Goal: Ask a question: Seek information or help from site administrators or community

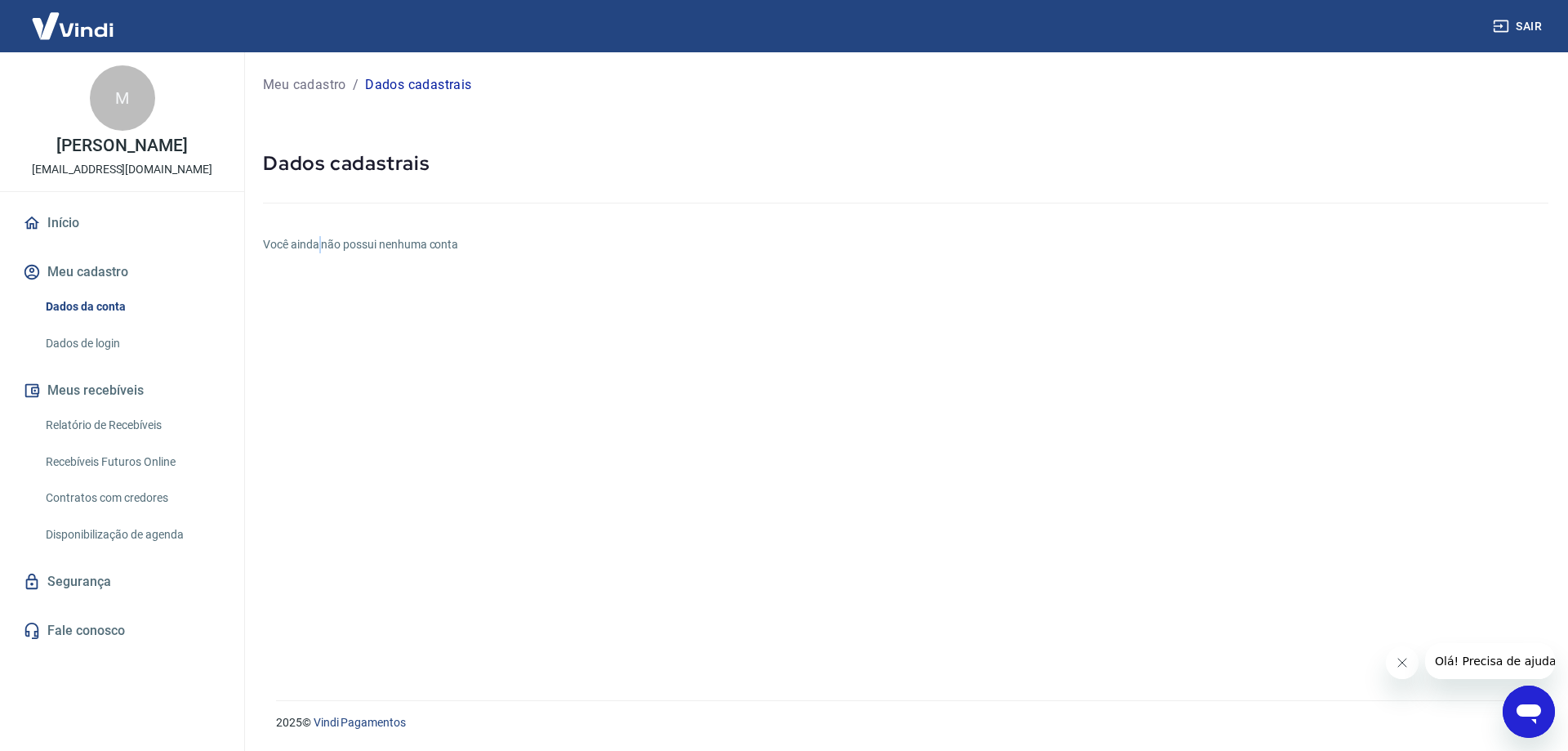
click at [323, 240] on h6 "Você ainda não possui nenhuma conta" at bounding box center [905, 245] width 1285 height 17
drag, startPoint x: 323, startPoint y: 240, endPoint x: 161, endPoint y: 28, distance: 266.8
click at [323, 240] on h6 "Você ainda não possui nenhuma conta" at bounding box center [905, 245] width 1285 height 17
click at [102, 264] on button "Meu cadastro" at bounding box center [121, 272] width 205 height 36
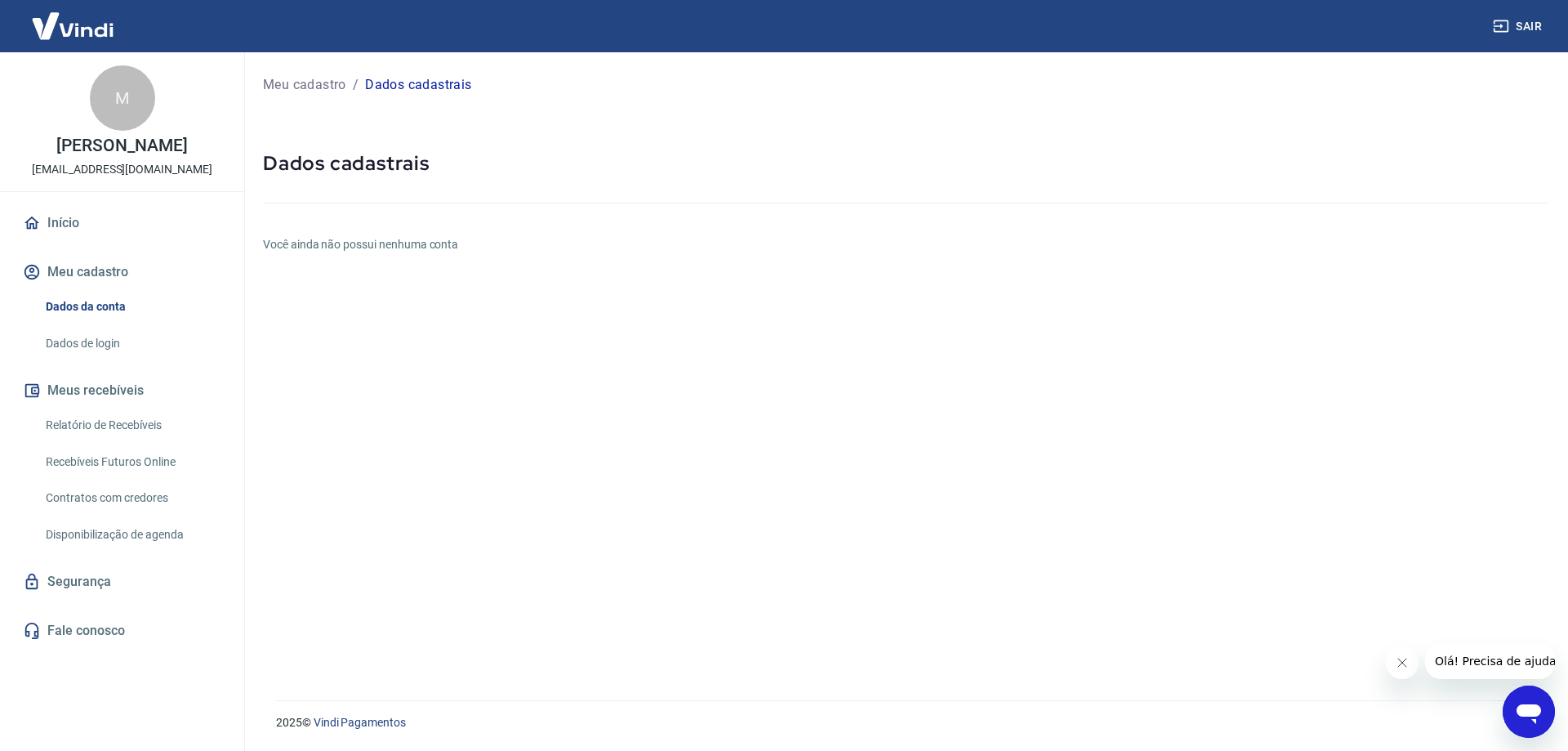
drag, startPoint x: 93, startPoint y: 297, endPoint x: 94, endPoint y: 271, distance: 26.0
click at [94, 296] on link "Dados da conta" at bounding box center [132, 306] width 185 height 33
click at [94, 270] on button "Meu cadastro" at bounding box center [121, 272] width 205 height 36
click at [92, 321] on link "Dados da conta" at bounding box center [132, 306] width 185 height 33
click at [81, 222] on link "Início" at bounding box center [121, 223] width 205 height 36
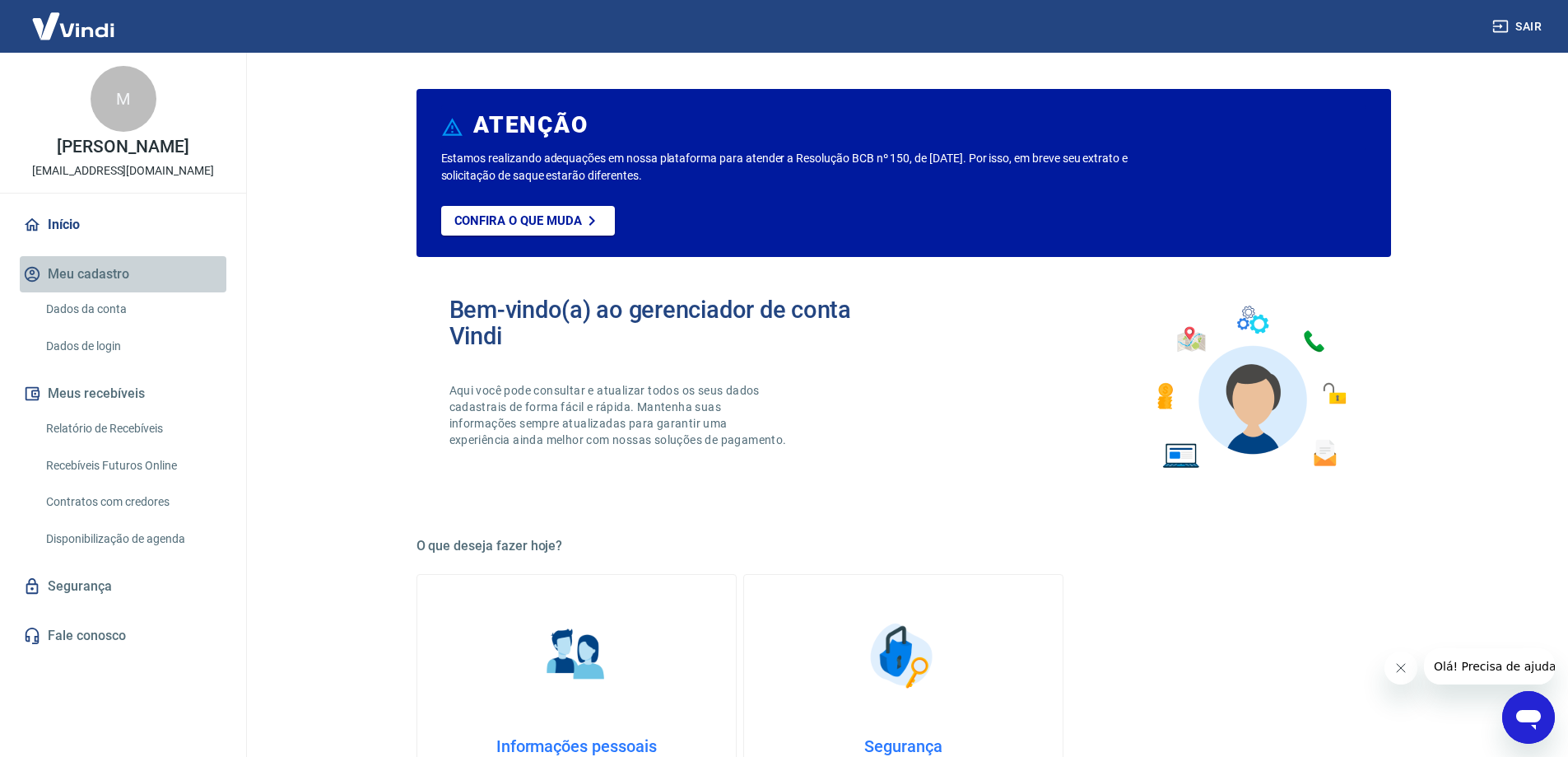
click at [86, 288] on button "Meu cadastro" at bounding box center [122, 274] width 206 height 36
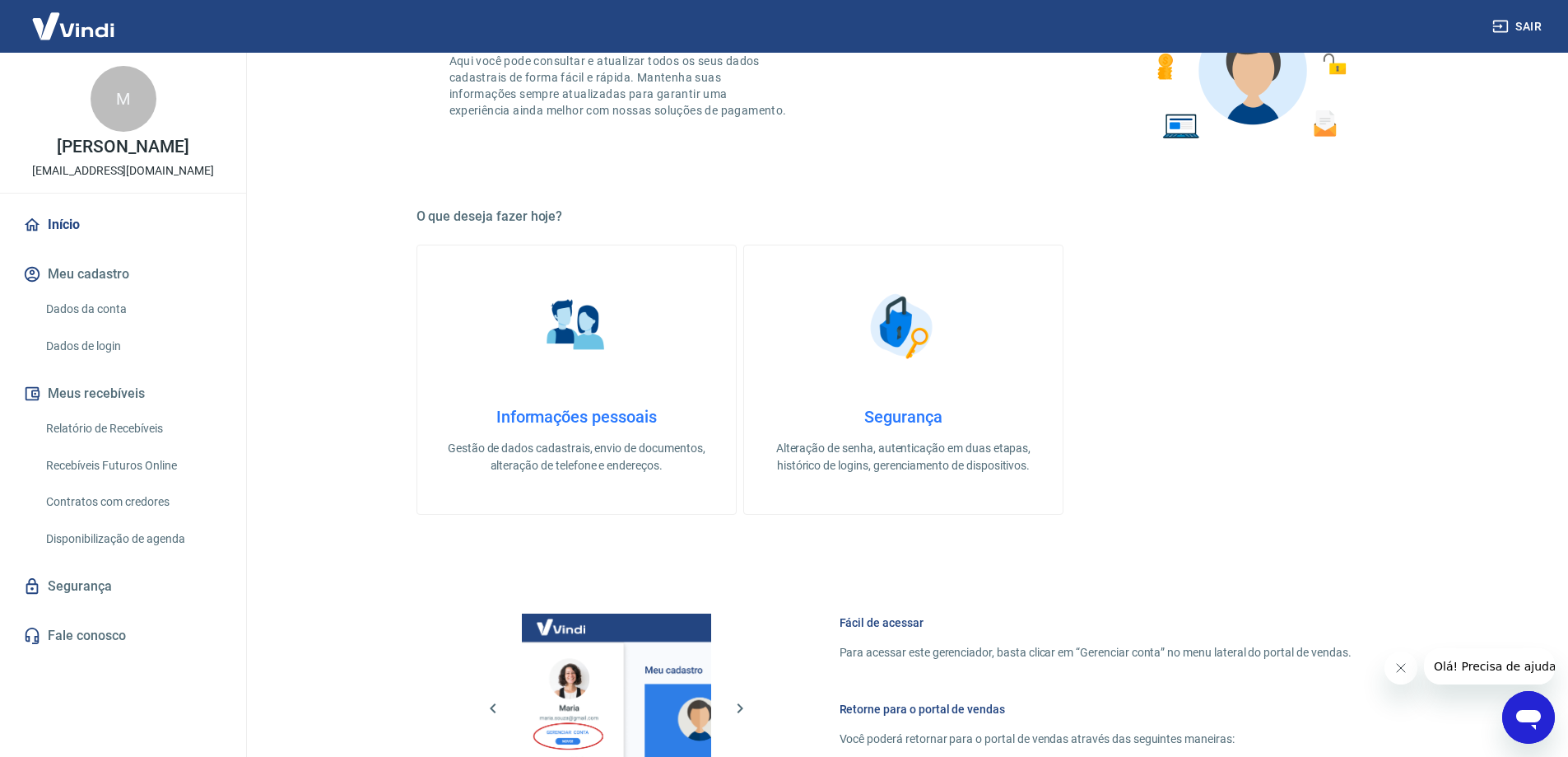
click at [588, 416] on h4 "Informações pessoais" at bounding box center [576, 416] width 266 height 20
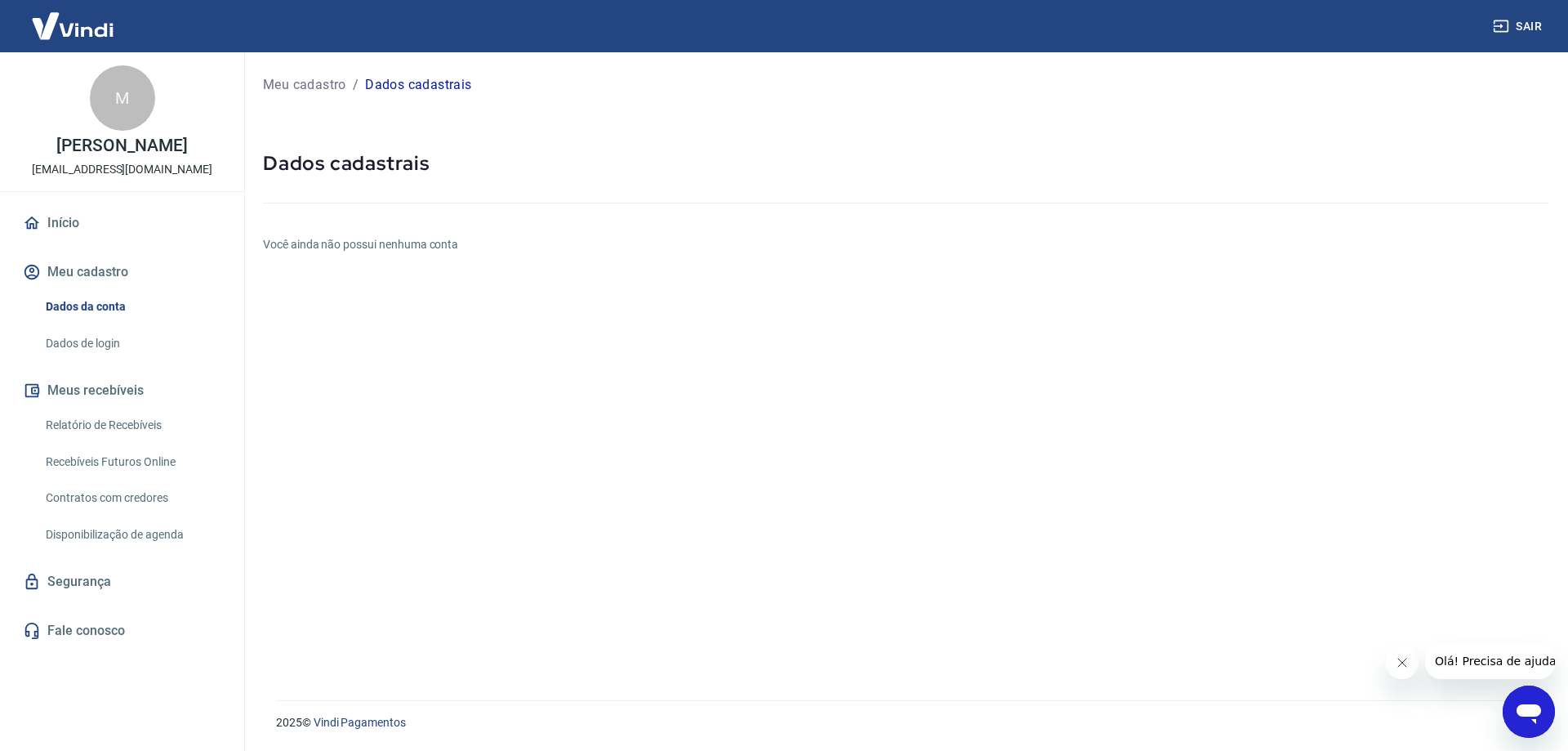
click at [304, 240] on h6 "Você ainda não possui nenhuma conta" at bounding box center [905, 245] width 1285 height 17
click at [63, 229] on link "Início" at bounding box center [121, 223] width 205 height 36
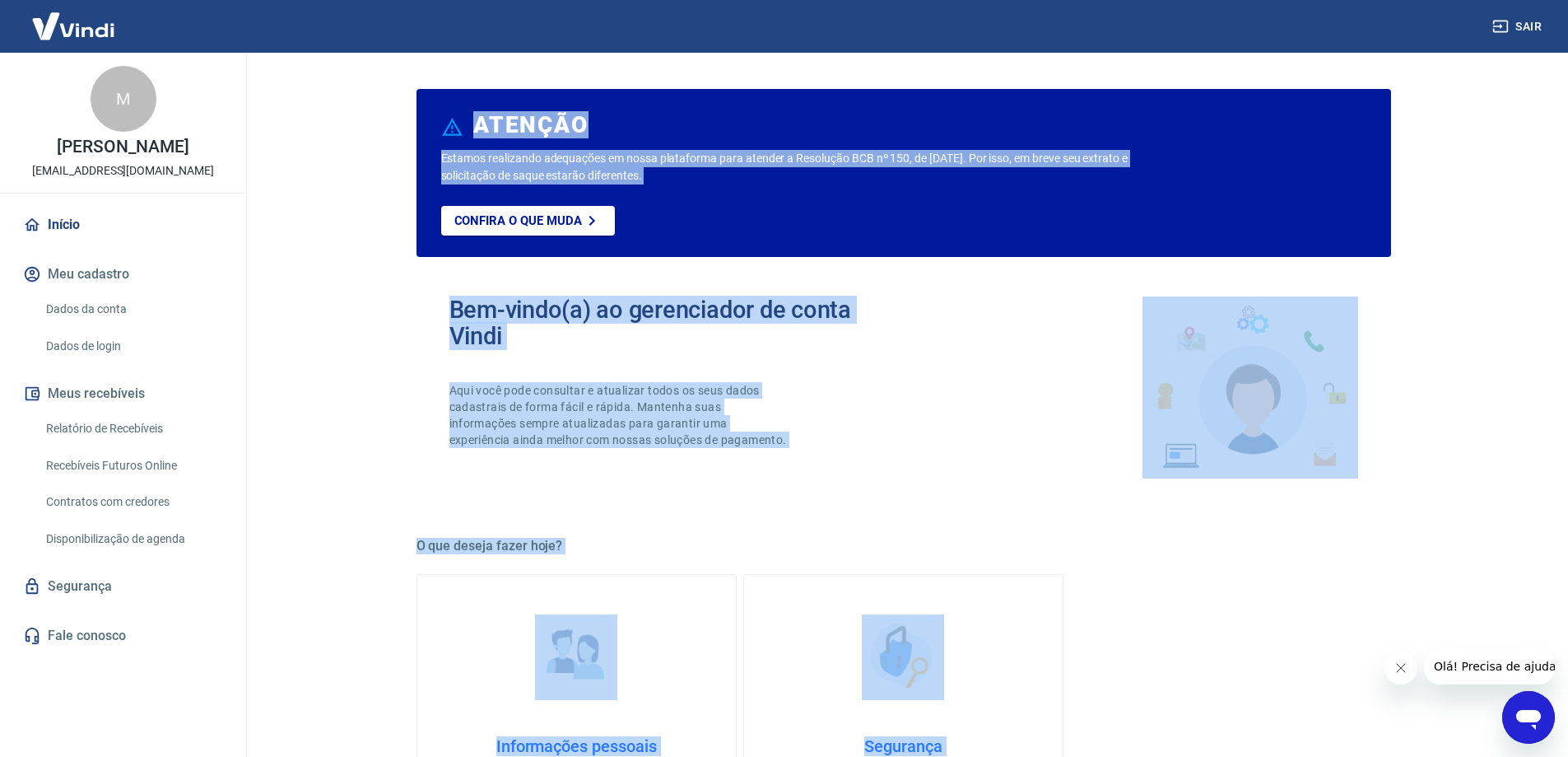
drag, startPoint x: 437, startPoint y: 424, endPoint x: 480, endPoint y: 408, distance: 45.9
click at [437, 422] on div "Bem-vindo(a) ao gerenciador de conta Vindi Aqui você pode consultar e atualizar…" at bounding box center [903, 387] width 975 height 235
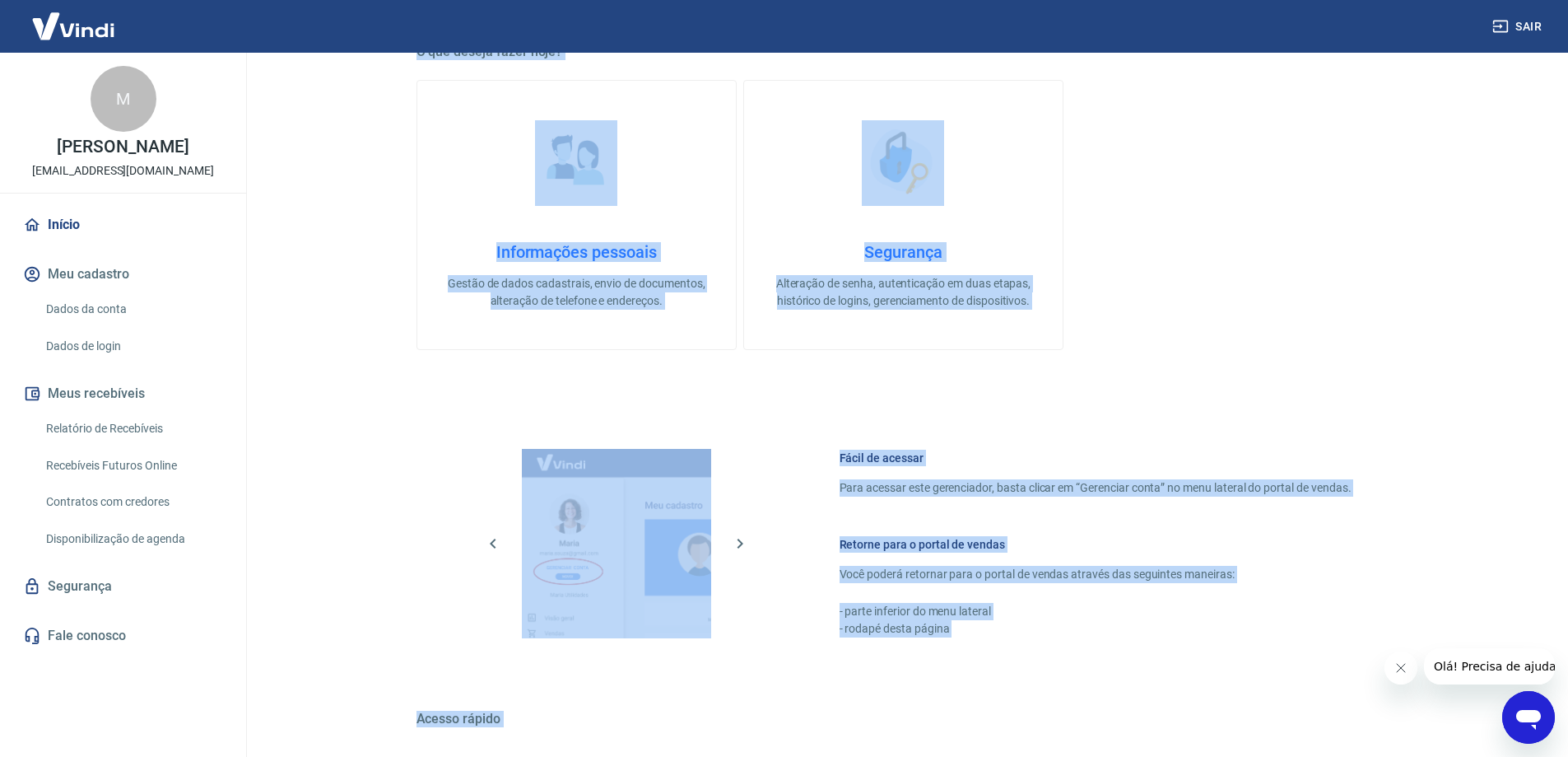
click at [965, 367] on div "ATENÇÃO Estamos realizando adequações em nossa plataforma para atender a Resolu…" at bounding box center [903, 230] width 975 height 1278
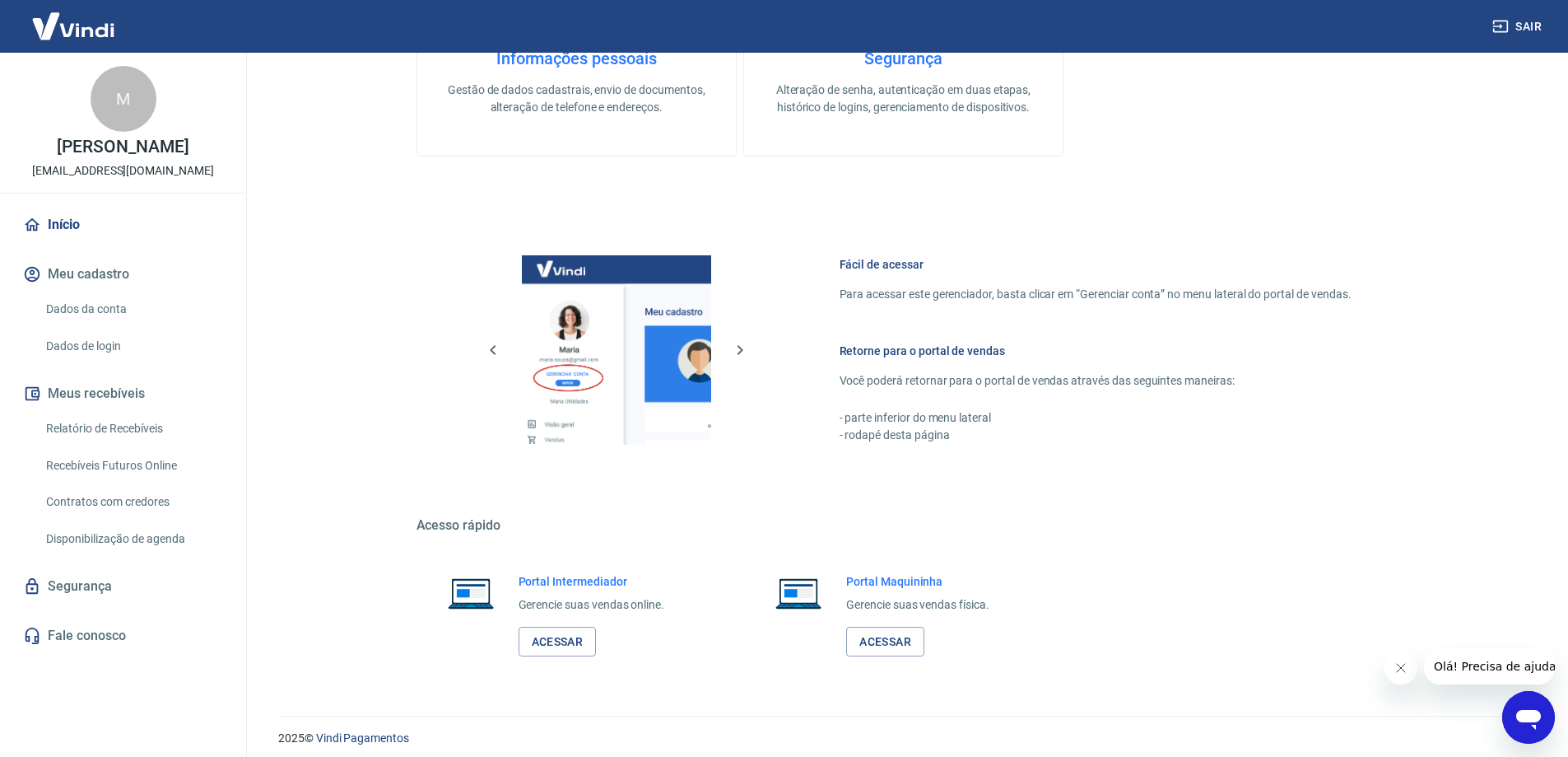
scroll to position [697, 0]
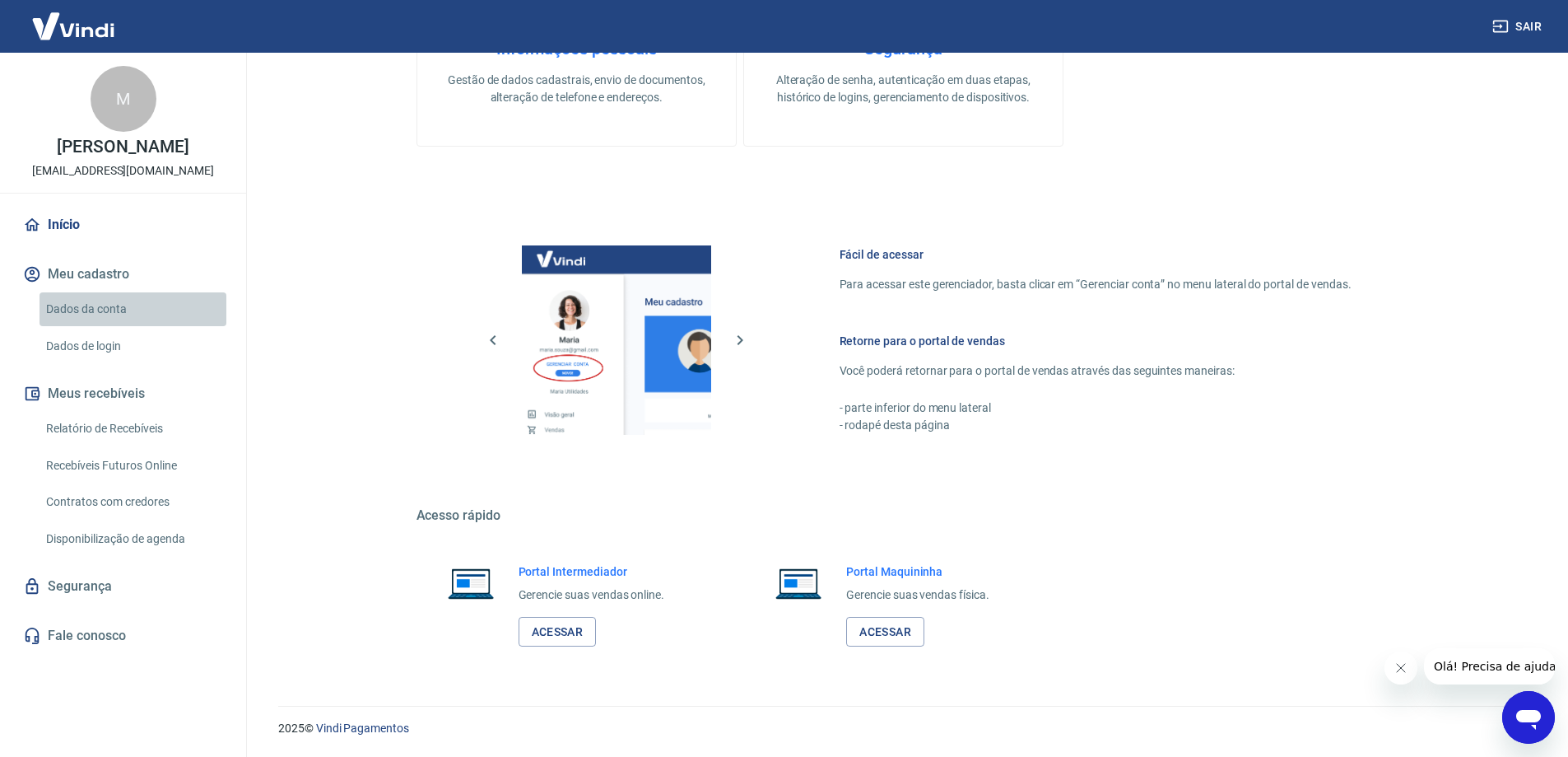
click at [96, 295] on link "Dados da conta" at bounding box center [133, 308] width 187 height 33
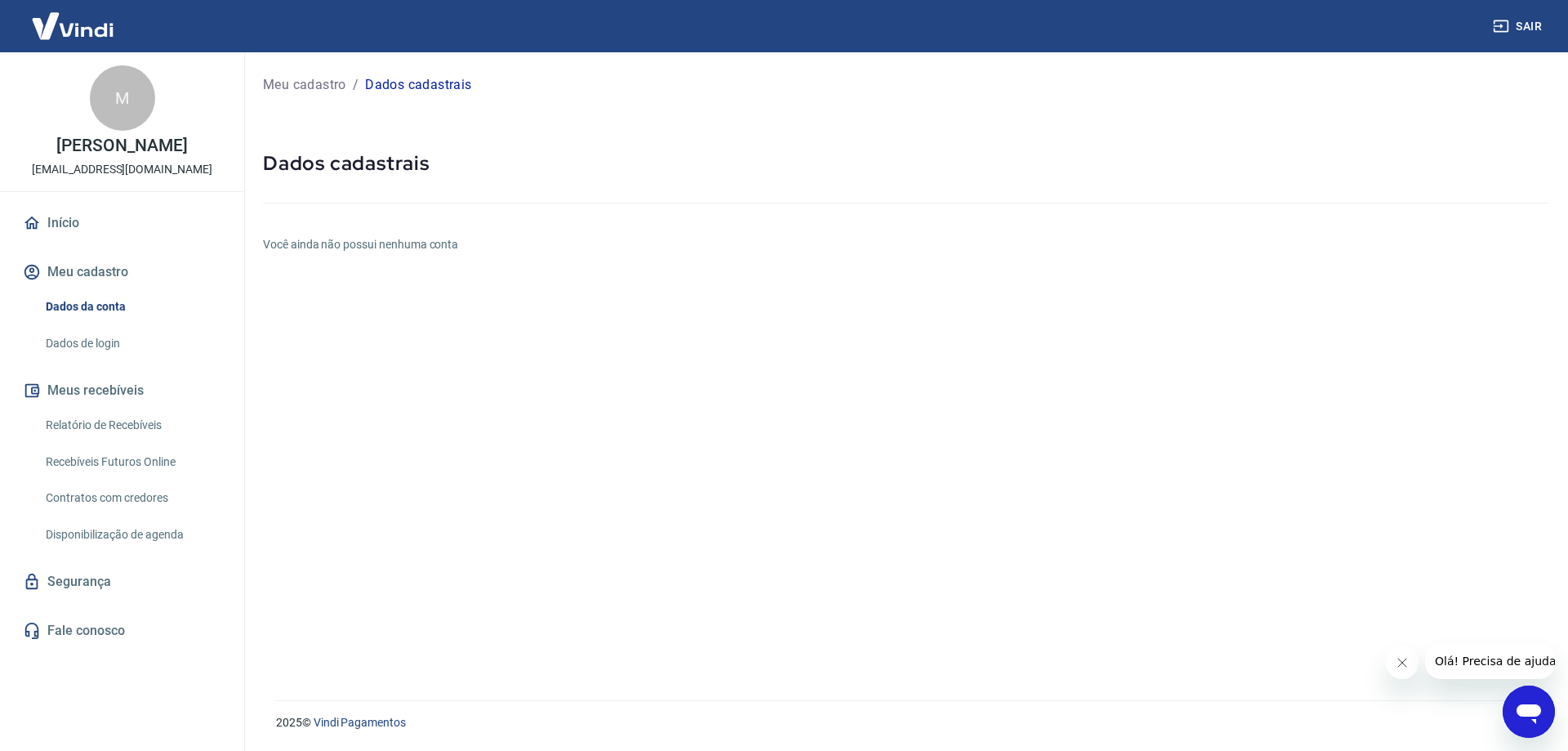
click at [1529, 669] on button "Olá! Precisa de ajuda?" at bounding box center [1497, 661] width 147 height 36
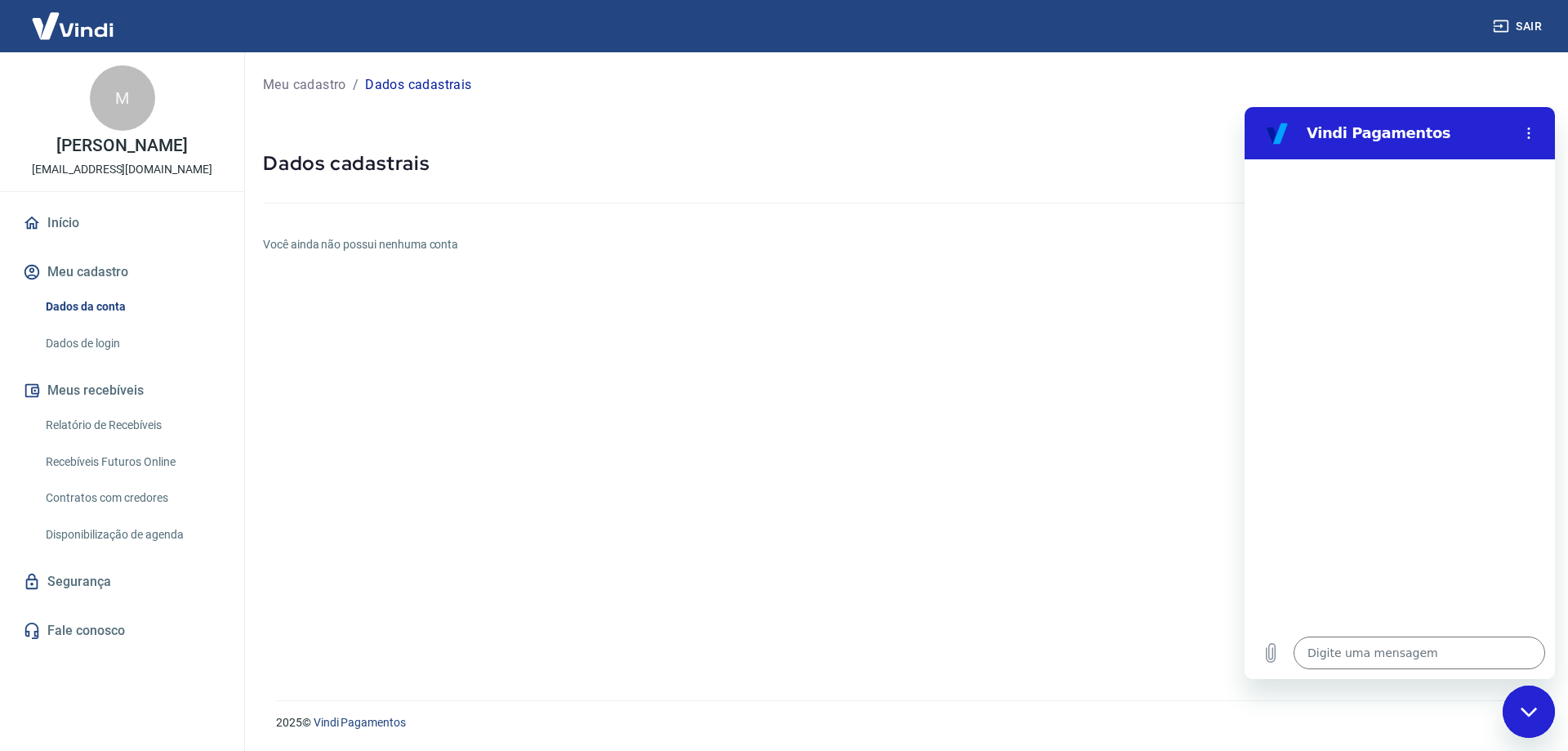
click at [345, 246] on h6 "Você ainda não possui nenhuma conta" at bounding box center [905, 245] width 1285 height 17
click at [346, 246] on h6 "Você ainda não possui nenhuma conta" at bounding box center [905, 245] width 1285 height 17
copy h6 "Você ainda não possui nenhuma conta"
click at [1342, 652] on textarea at bounding box center [1419, 652] width 251 height 32
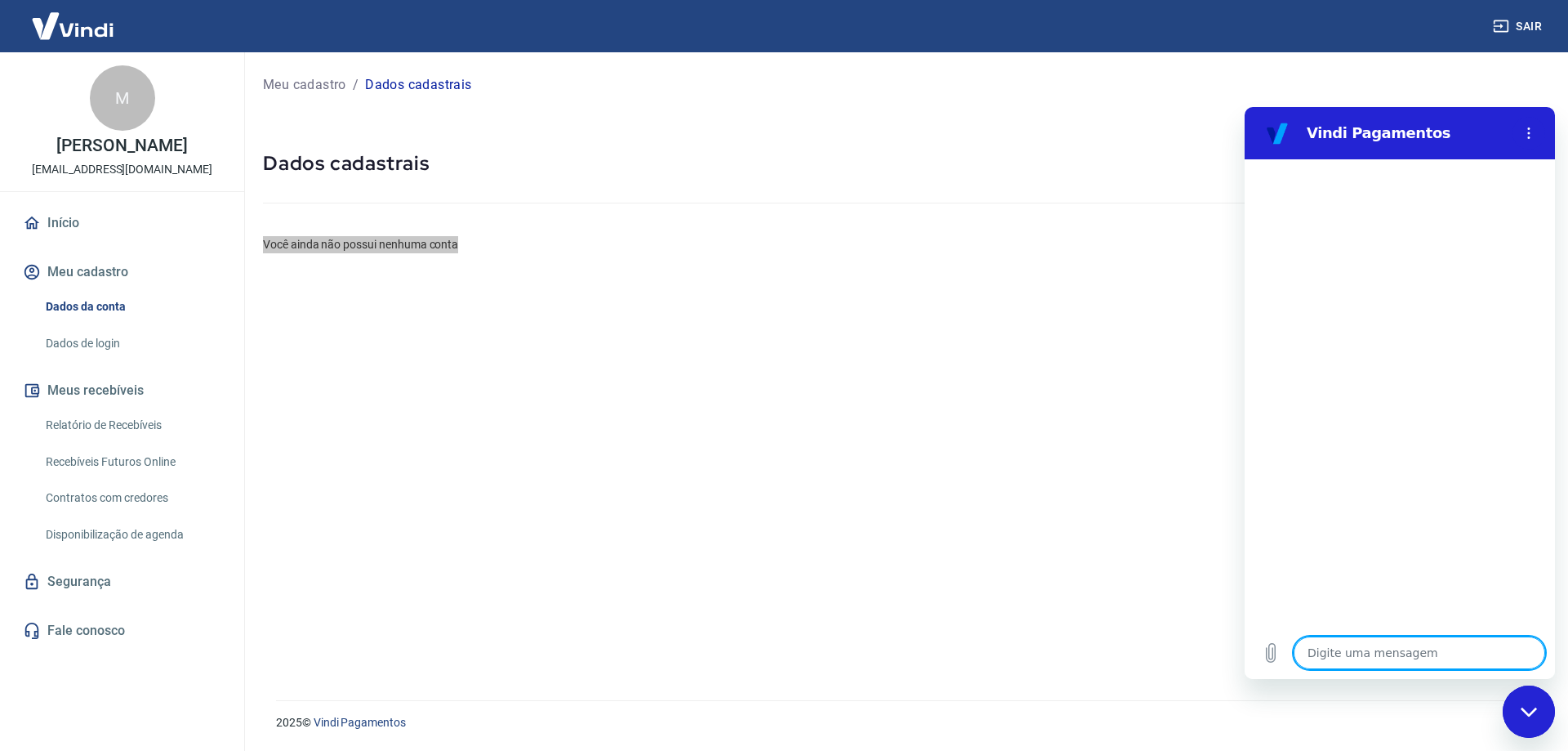
paste textarea "Você ainda não possui nenhuma conta"
type textarea "Você ainda não possui nenhuma conta"
type textarea "x"
type textarea "Você ainda não possui nenhuma conta"
click at [1531, 652] on icon "Enviar mensagem" at bounding box center [1530, 652] width 20 height 20
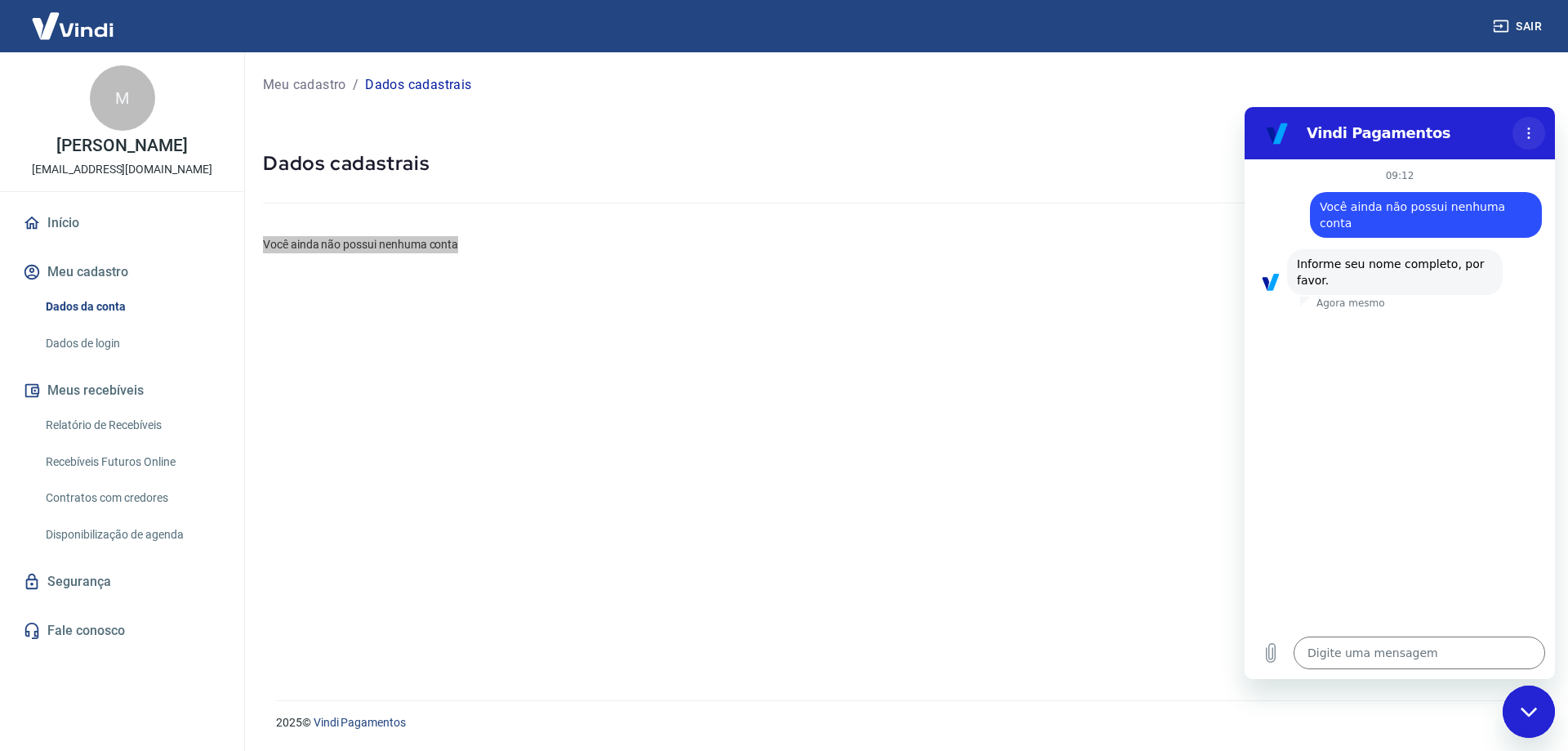
click at [1526, 136] on icon "Menu de opções" at bounding box center [1528, 133] width 13 height 13
click at [1334, 125] on h2 "Vindi Pagamentos" at bounding box center [1406, 133] width 200 height 20
click at [1543, 717] on div "Fechar janela de mensagens" at bounding box center [1529, 712] width 49 height 49
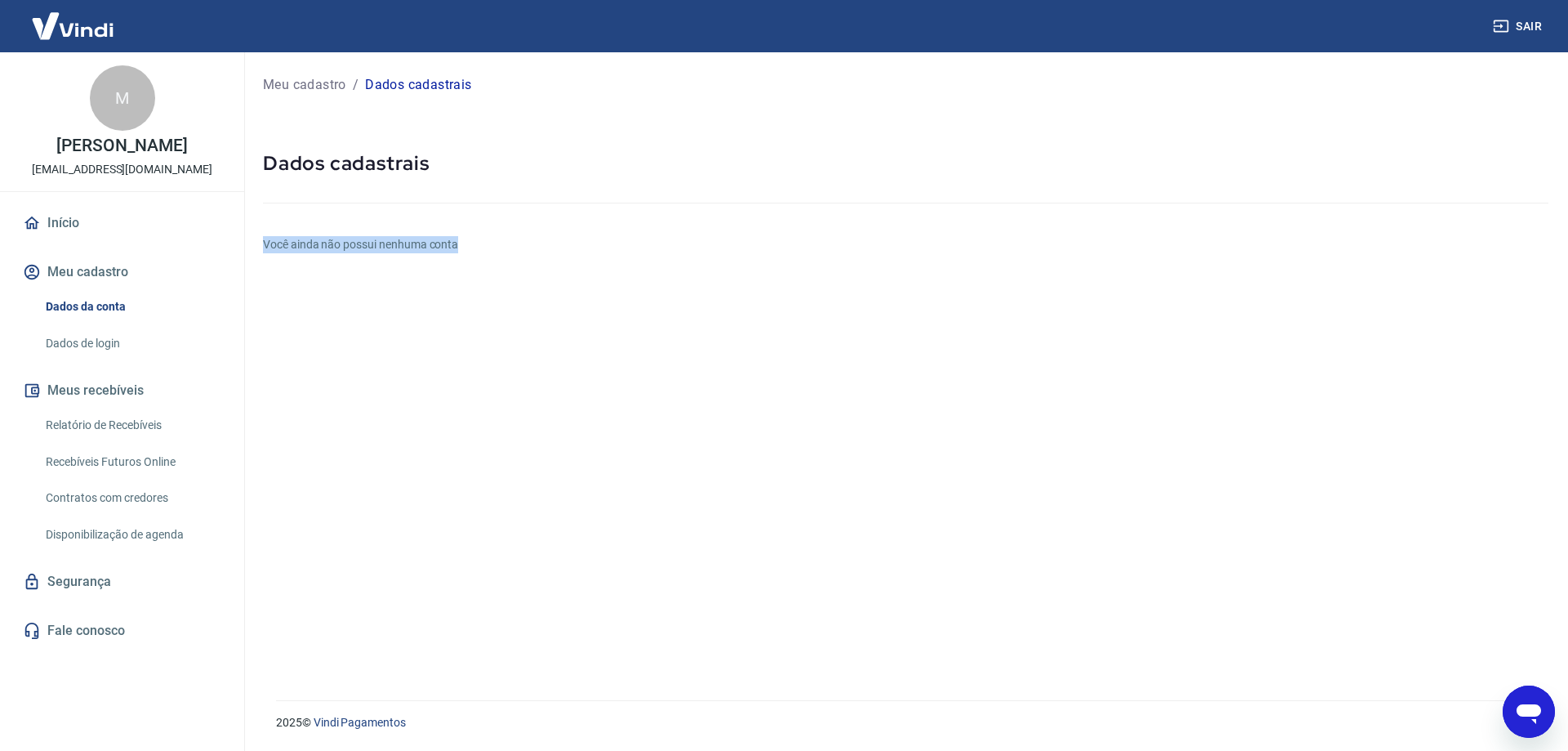
click at [473, 564] on div "Meu cadastro / Dados cadastrais Dados cadastrais Você ainda não possui nenhuma …" at bounding box center [905, 366] width 1324 height 628
click at [1514, 721] on icon "Abrir janela de mensagens" at bounding box center [1528, 711] width 30 height 30
type textarea "x"
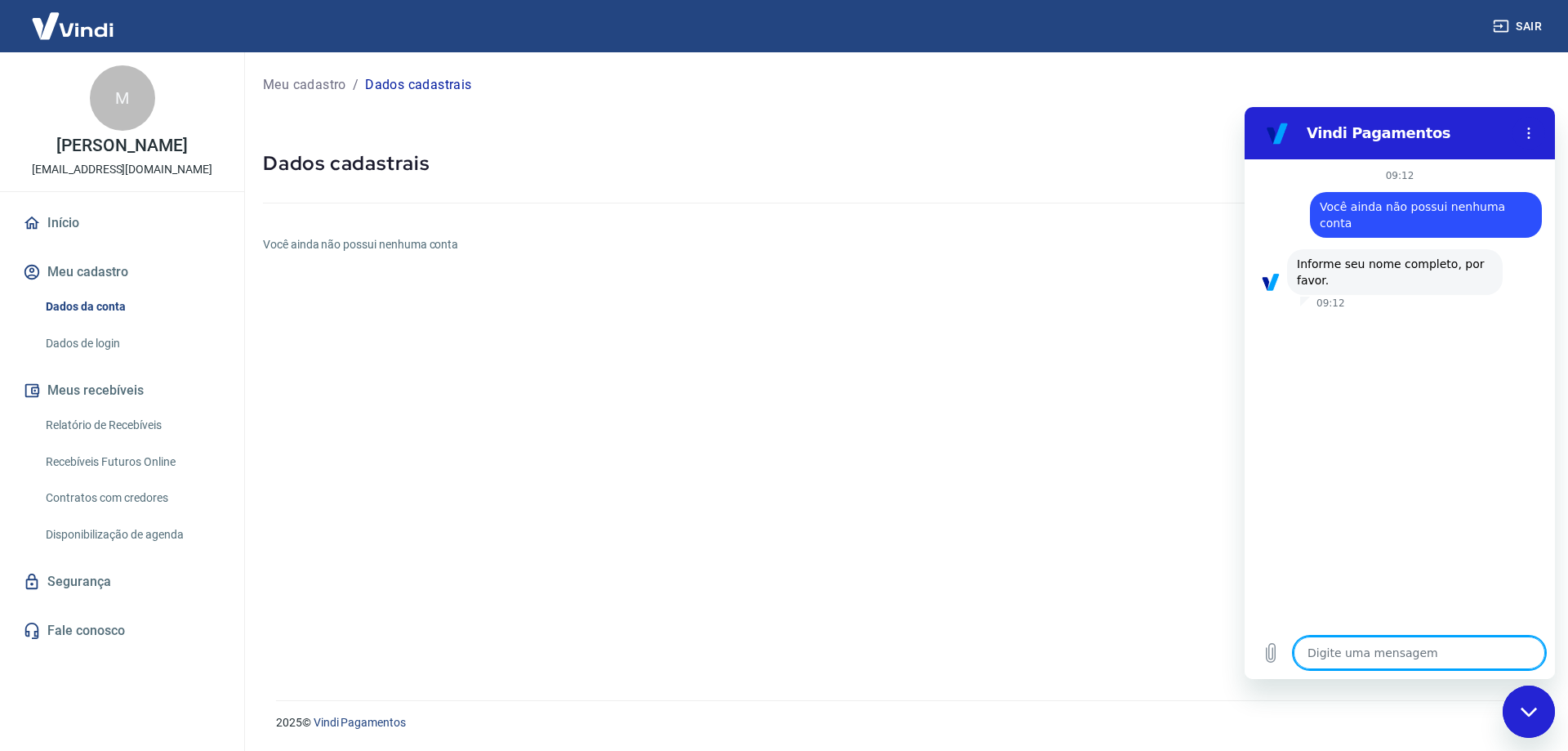
click at [1394, 658] on textarea at bounding box center [1419, 652] width 251 height 32
type textarea "l"
type textarea "x"
type textarea "le"
type textarea "x"
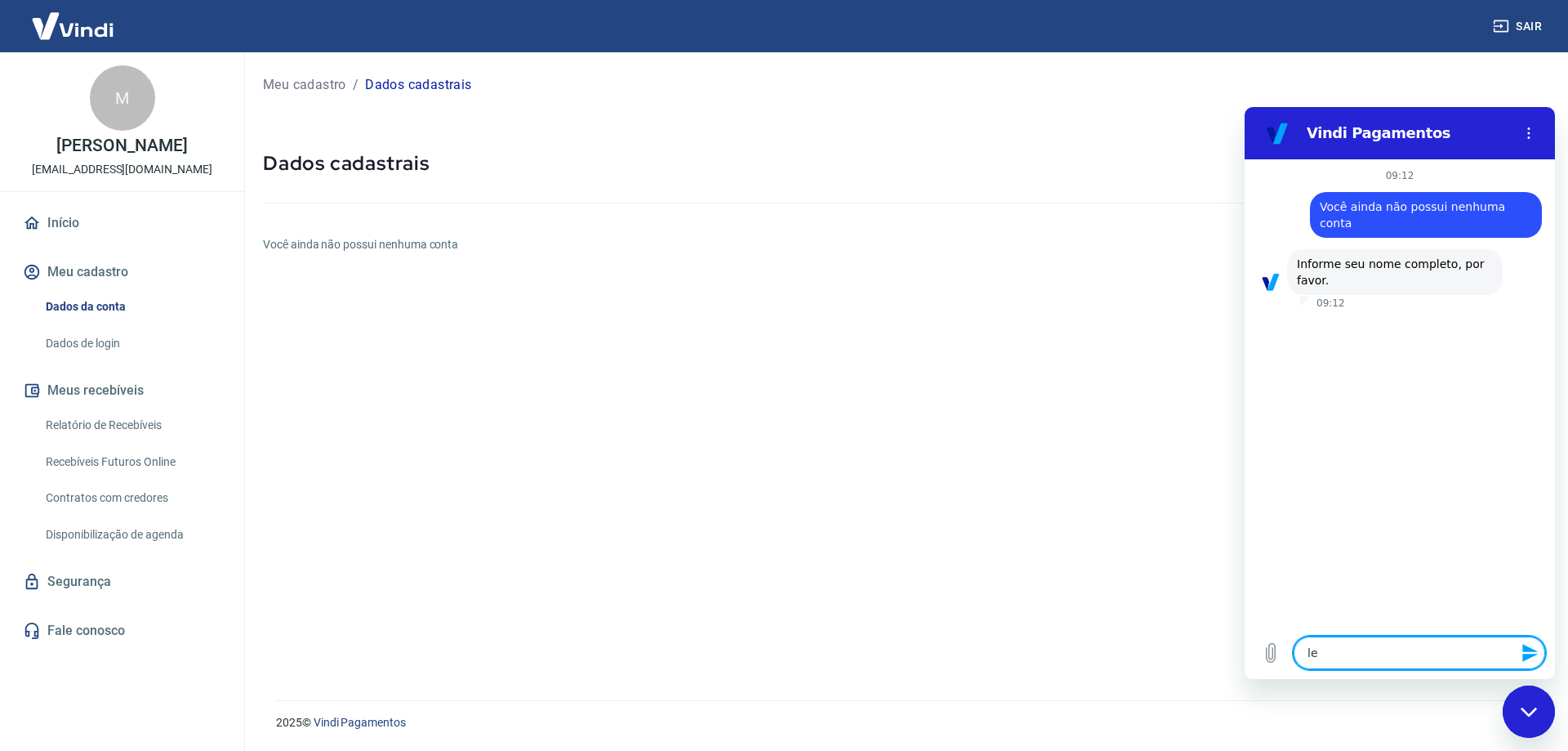
type textarea "let"
type textarea "x"
type textarea "leti"
type textarea "x"
type textarea "letic"
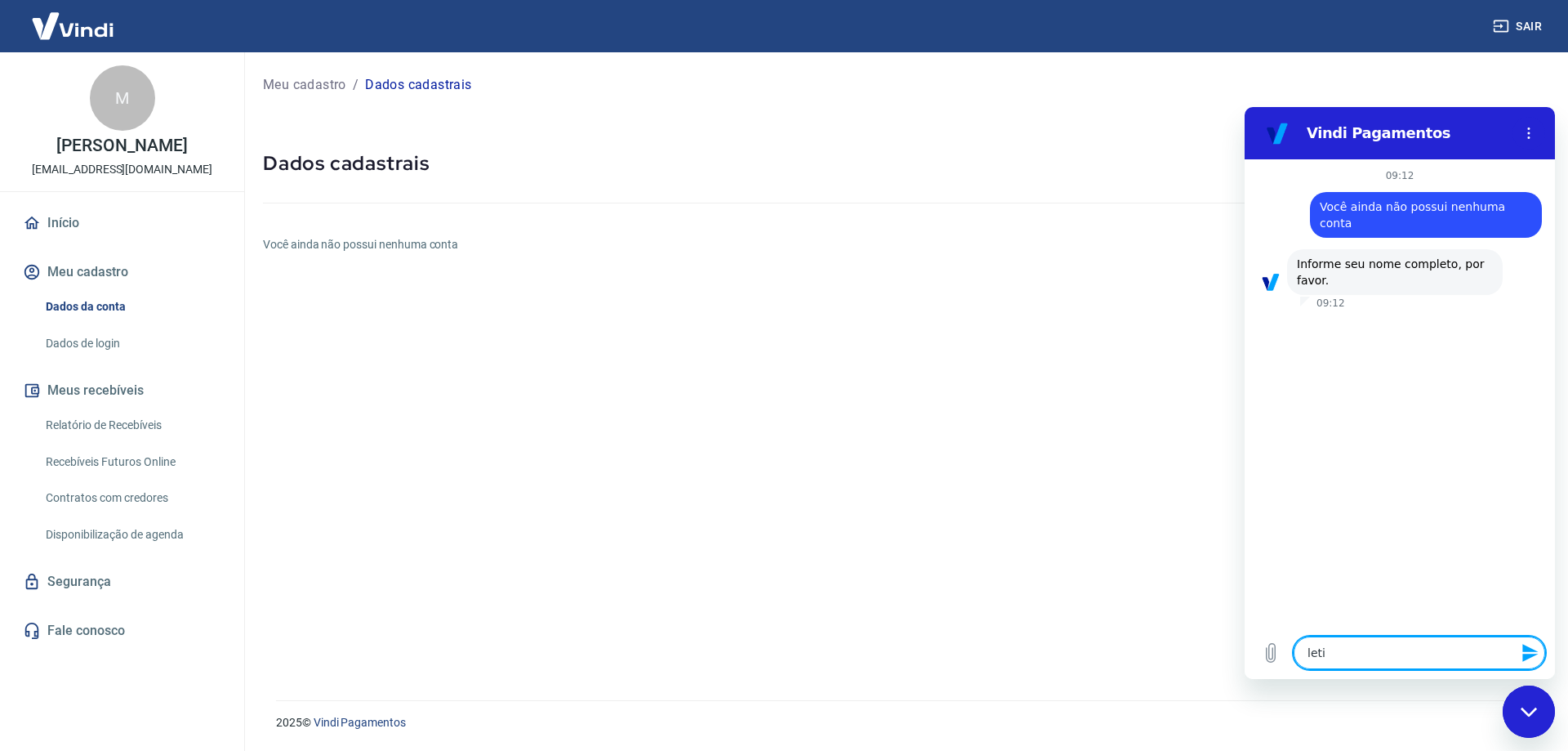
type textarea "x"
type textarea "letici"
type textarea "x"
type textarea "[PERSON_NAME]"
type textarea "x"
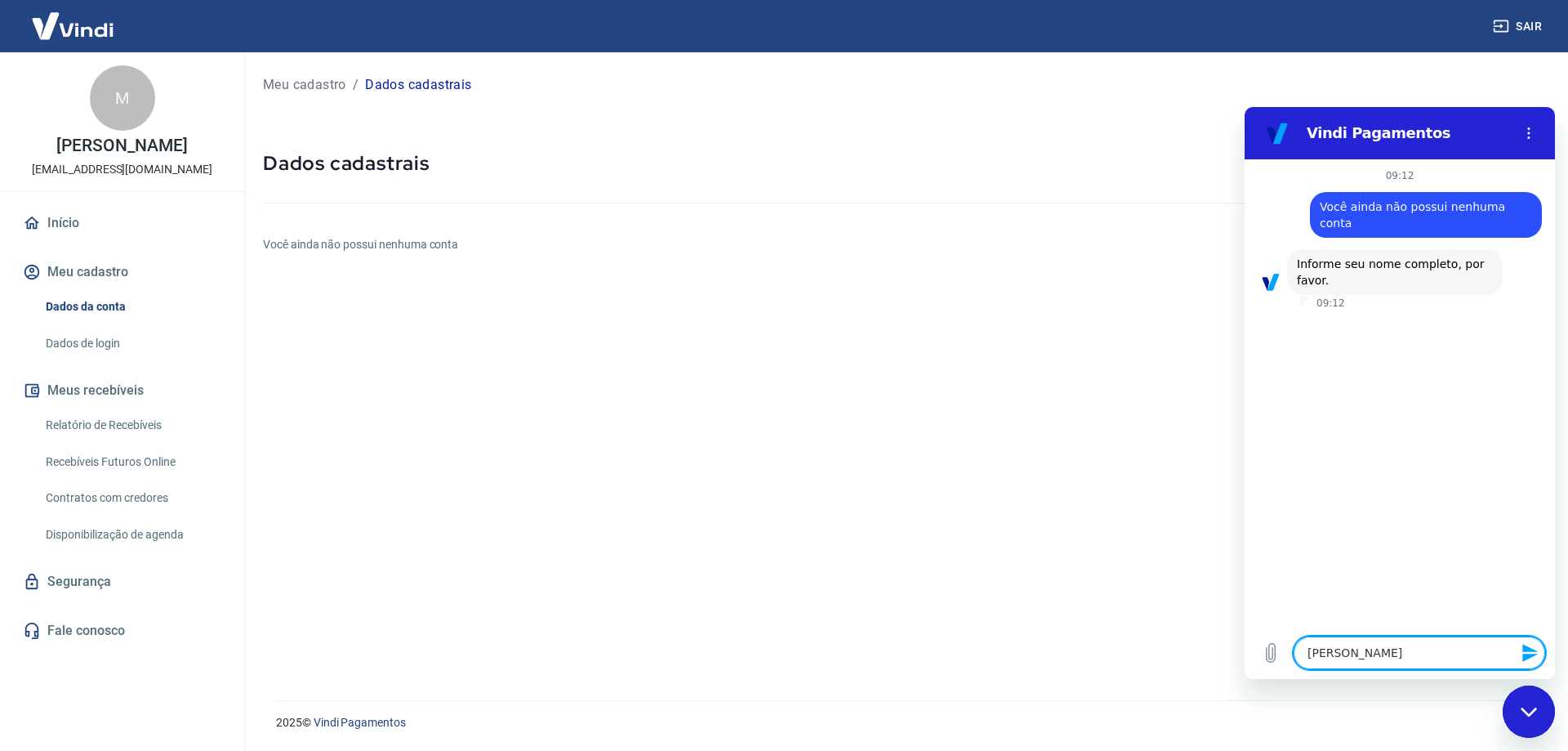
type textarea "[PERSON_NAME]"
type textarea "x"
type textarea "[PERSON_NAME] f"
type textarea "x"
type textarea "[PERSON_NAME] fa"
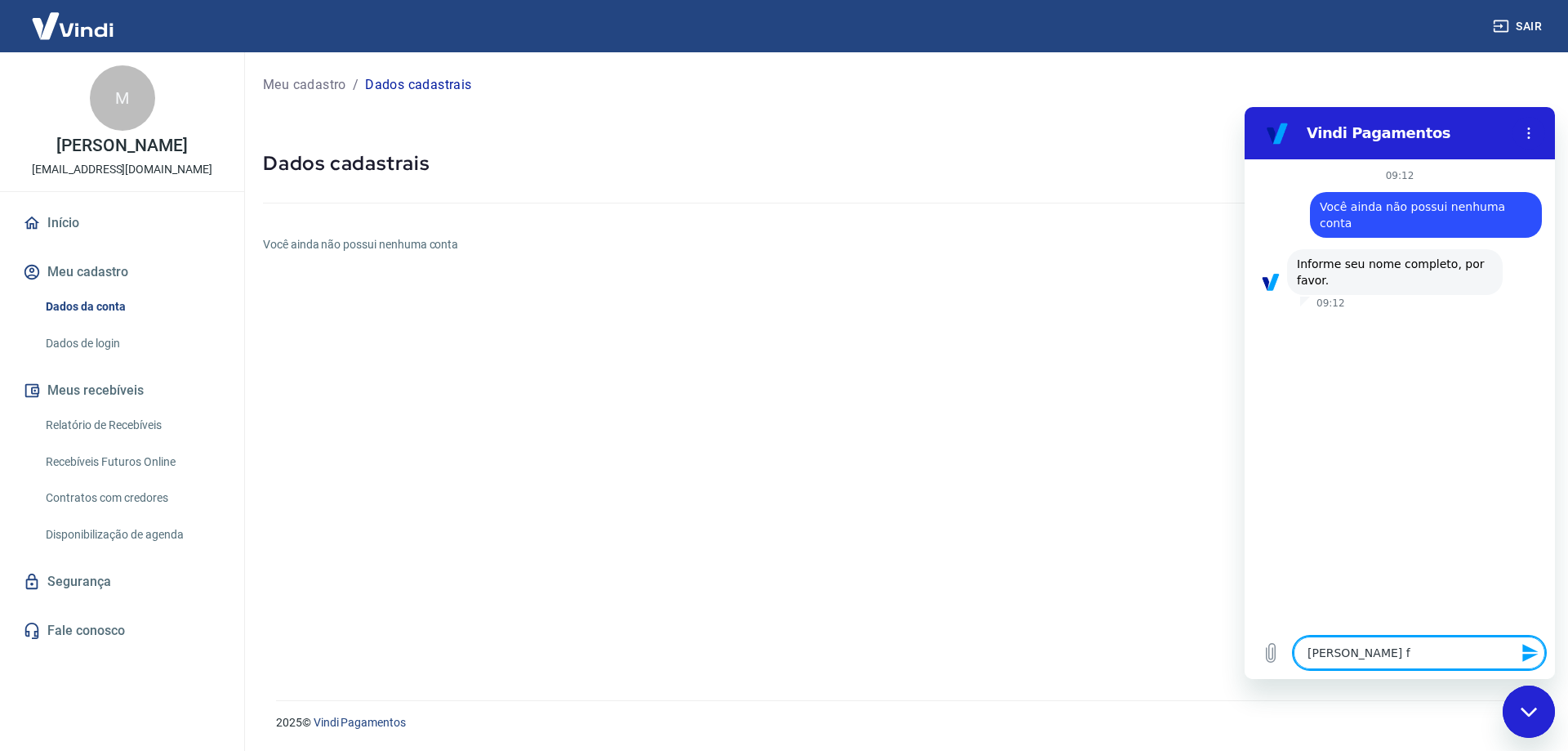
type textarea "x"
type textarea "[PERSON_NAME] far"
type textarea "x"
type textarea "[PERSON_NAME]"
type textarea "x"
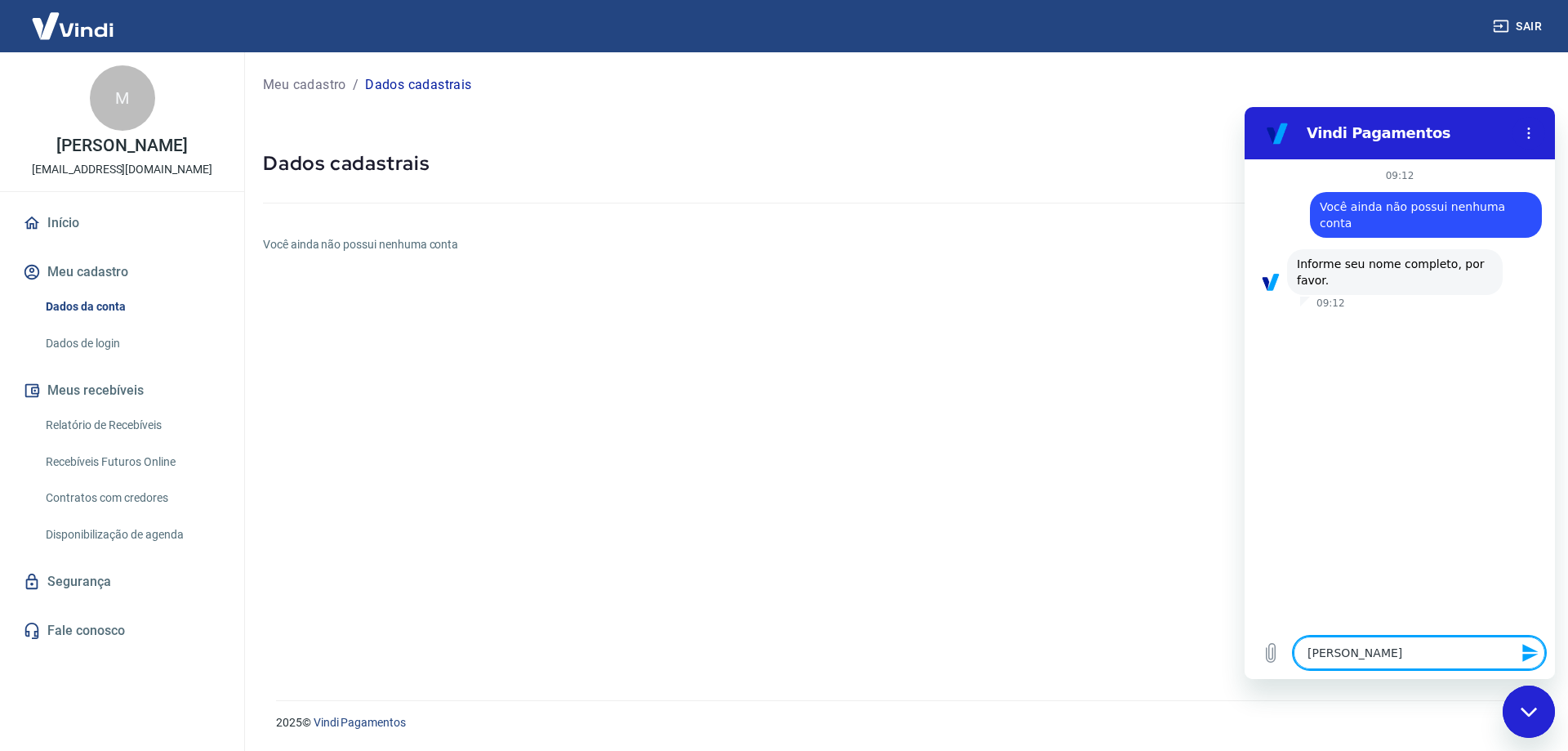
type textarea "[PERSON_NAME]"
type textarea "x"
type textarea "[PERSON_NAME]"
type textarea "x"
type textarea "[PERSON_NAME]"
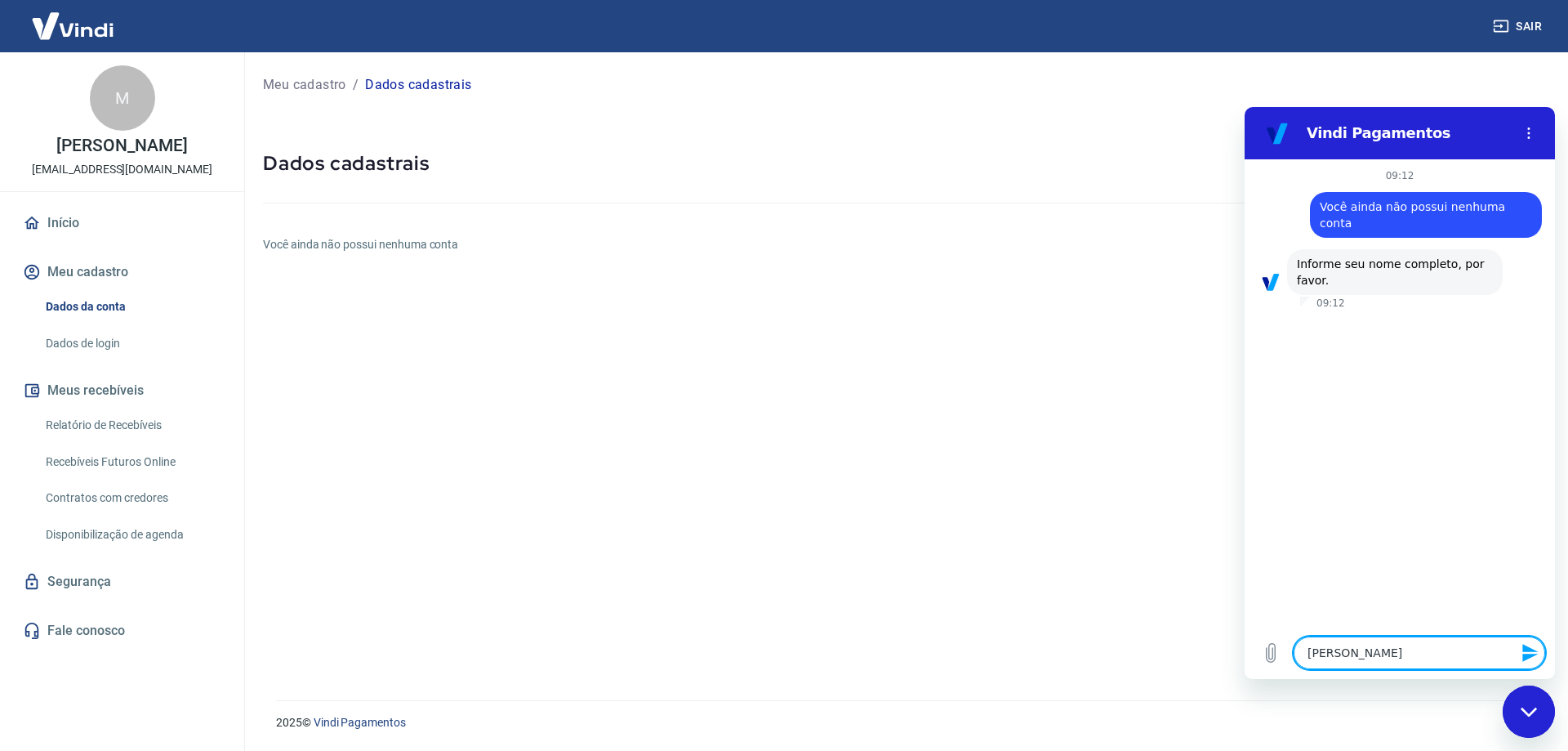
type textarea "x"
type textarea "[PERSON_NAME] g"
type textarea "x"
type textarea "[PERSON_NAME] go"
type textarea "x"
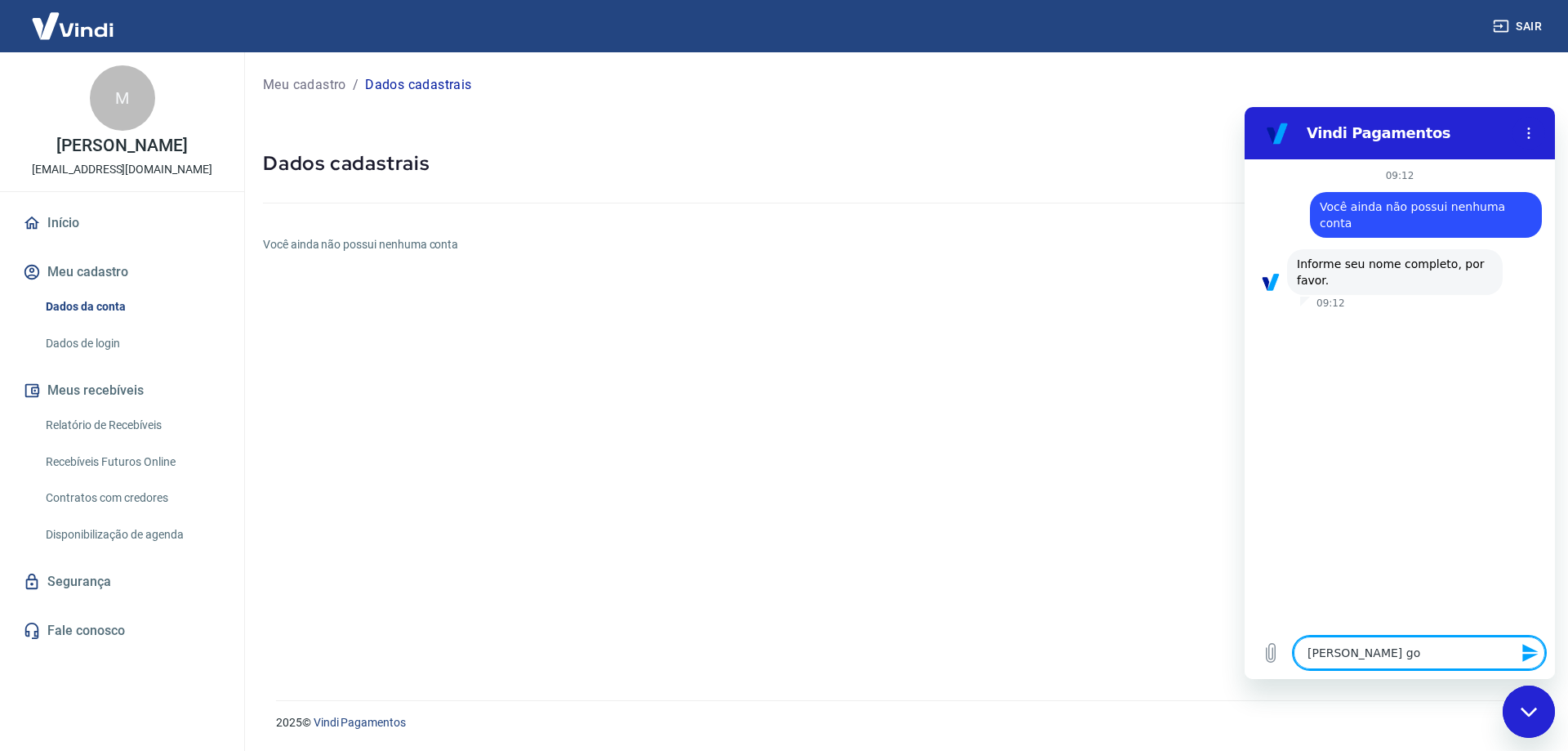
type textarea "[PERSON_NAME]"
type textarea "x"
type textarea "[PERSON_NAME]"
type textarea "x"
type textarea "[PERSON_NAME] [PERSON_NAME]"
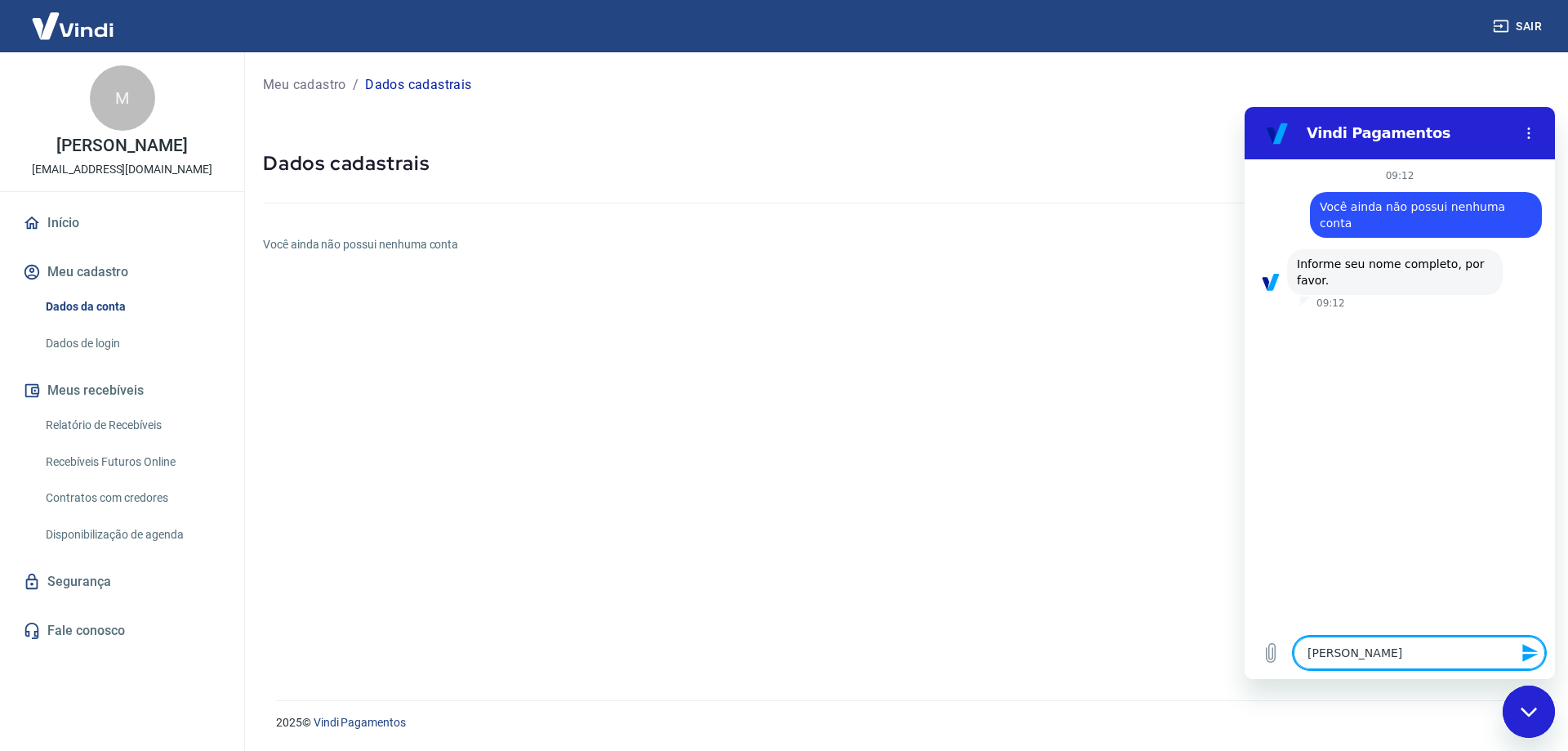
type textarea "x"
type textarea "[PERSON_NAME]"
type textarea "x"
type textarea "[PERSON_NAME] [PERSON_NAME]"
type textarea "x"
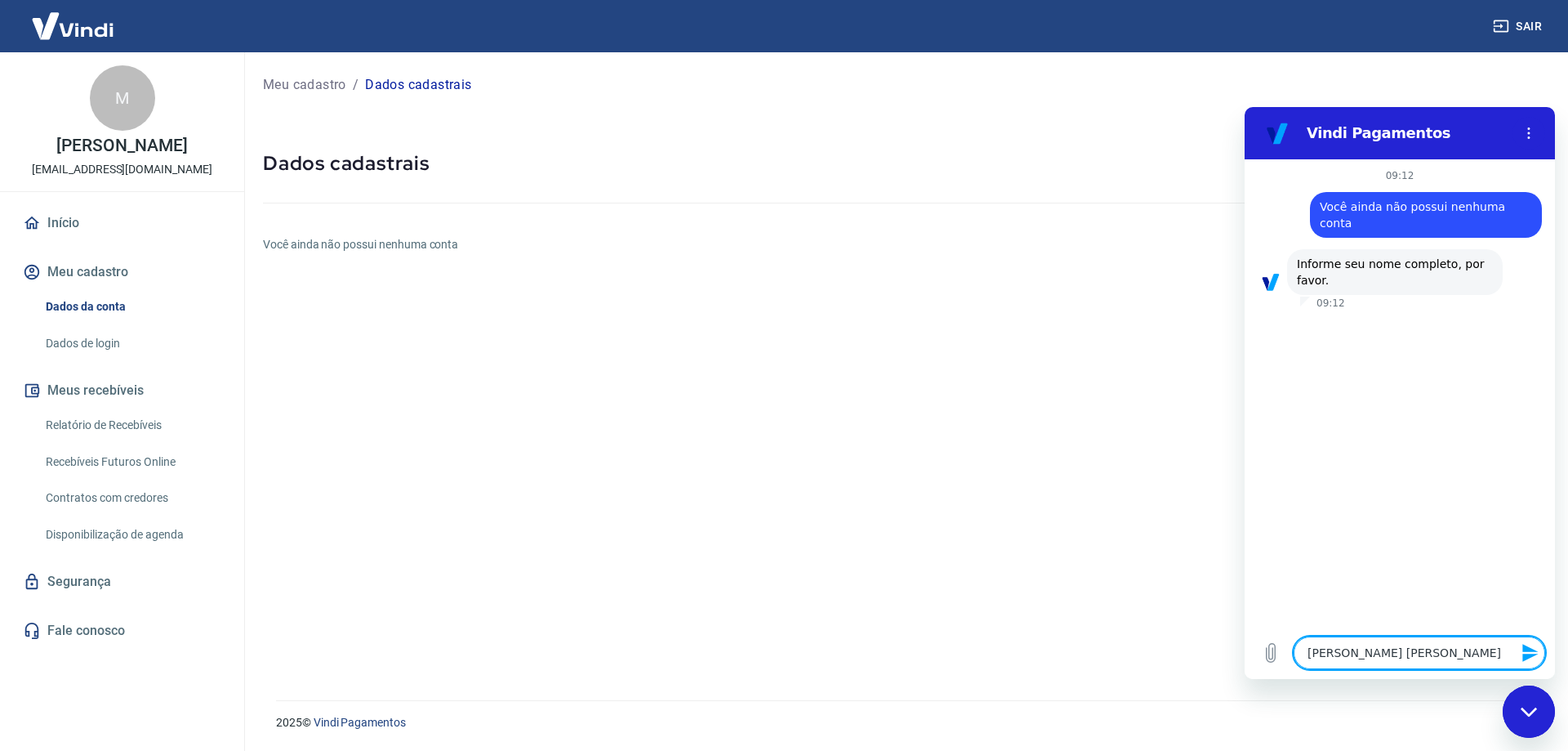
type textarea "[PERSON_NAME]"
type textarea "x"
type textarea "[PERSON_NAME]"
type textarea "x"
type textarea "[PERSON_NAME] go"
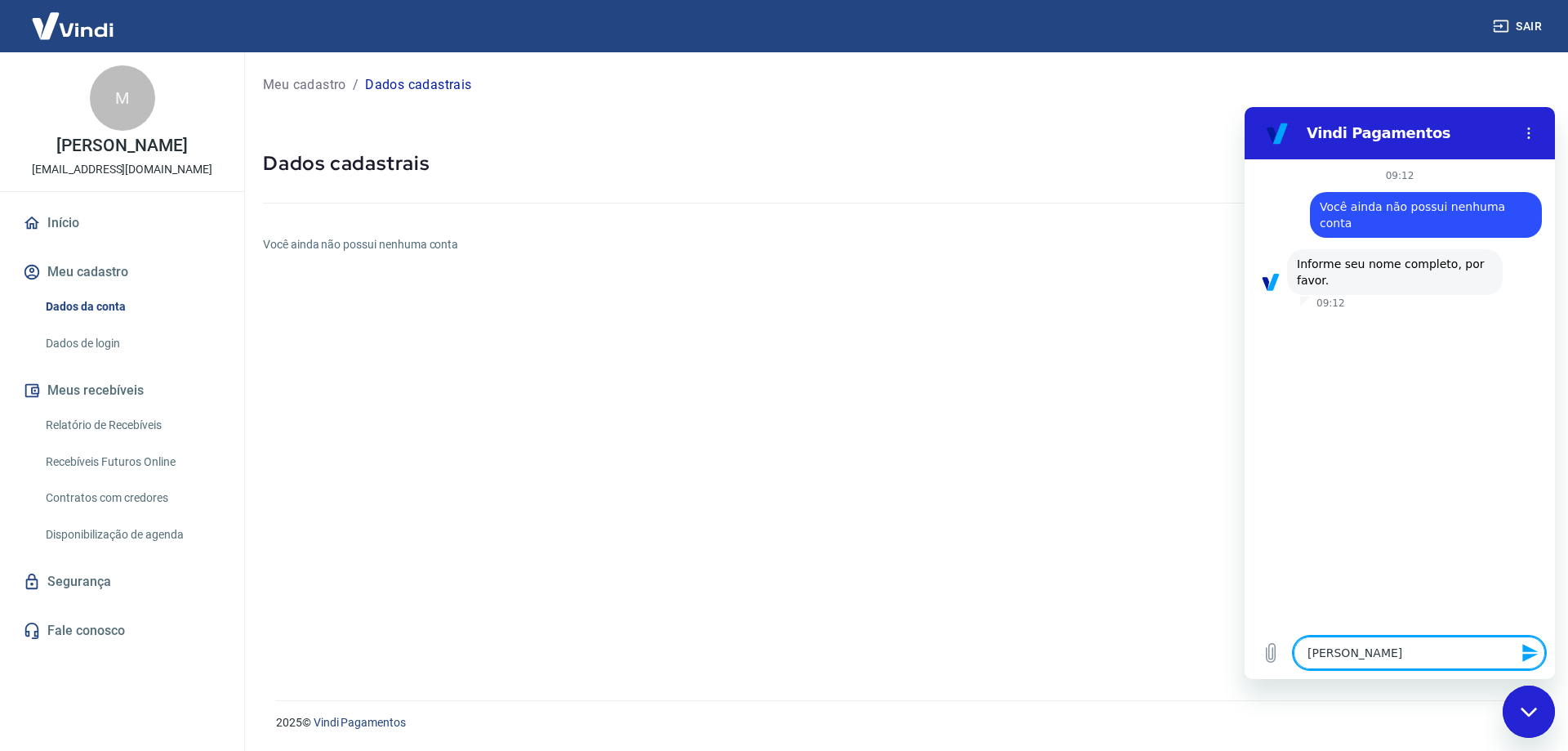
type textarea "x"
type textarea "[PERSON_NAME] g"
type textarea "x"
type textarea "[PERSON_NAME]"
type textarea "x"
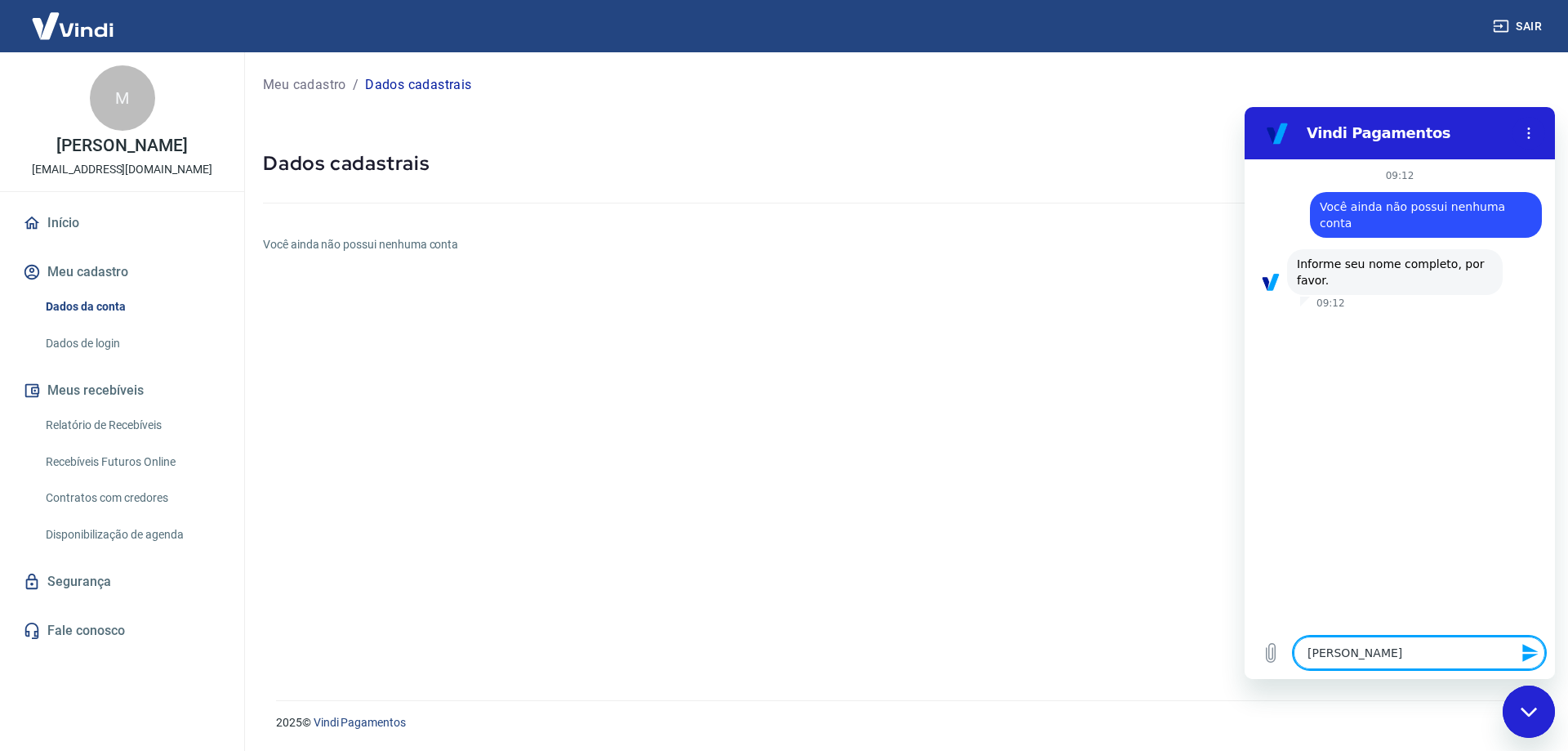
type textarea "[PERSON_NAME]"
type textarea "x"
type textarea "[PERSON_NAME]"
type textarea "x"
type textarea "[PERSON_NAME]"
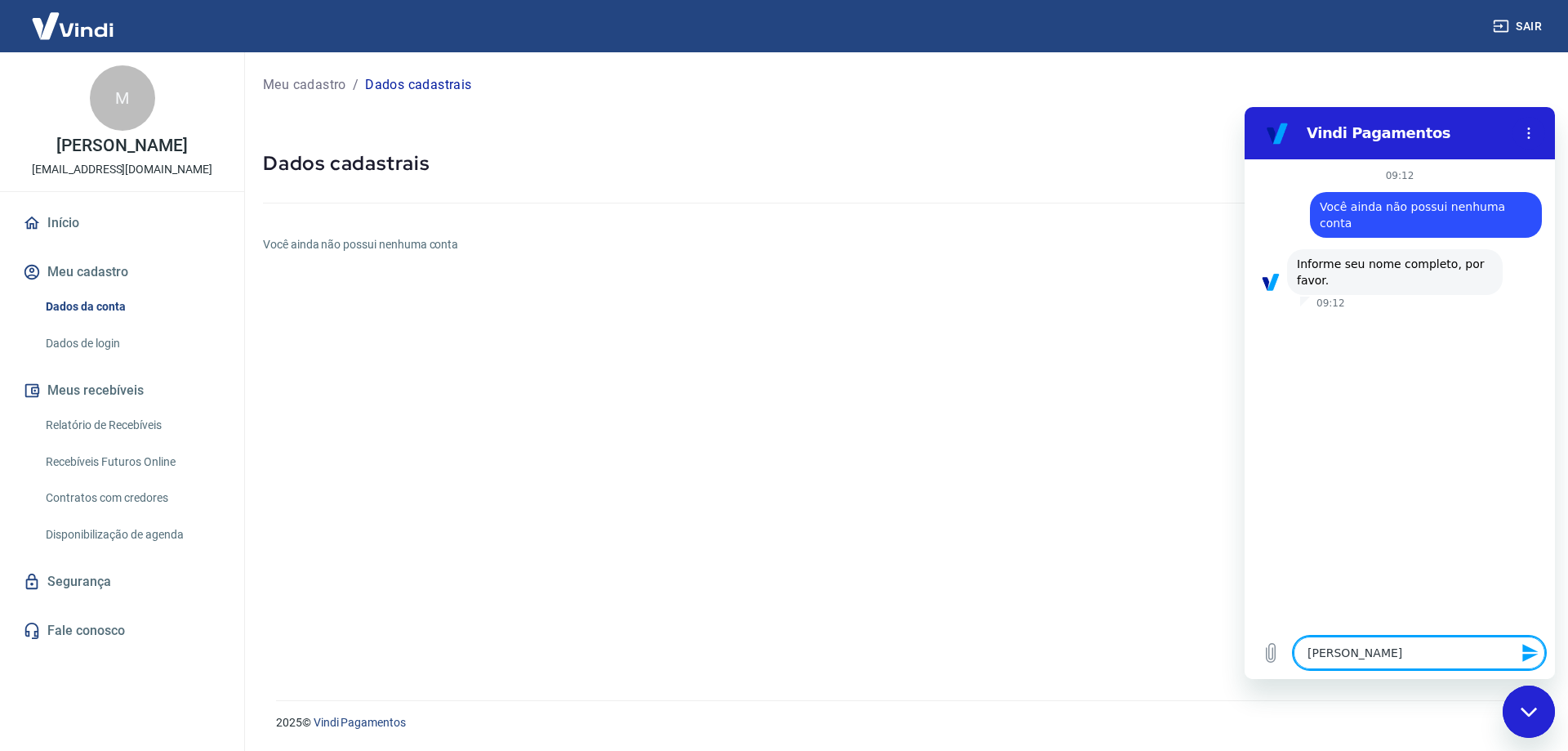
type textarea "x"
type textarea "[PERSON_NAME] far"
type textarea "x"
type textarea "[PERSON_NAME] fa"
type textarea "x"
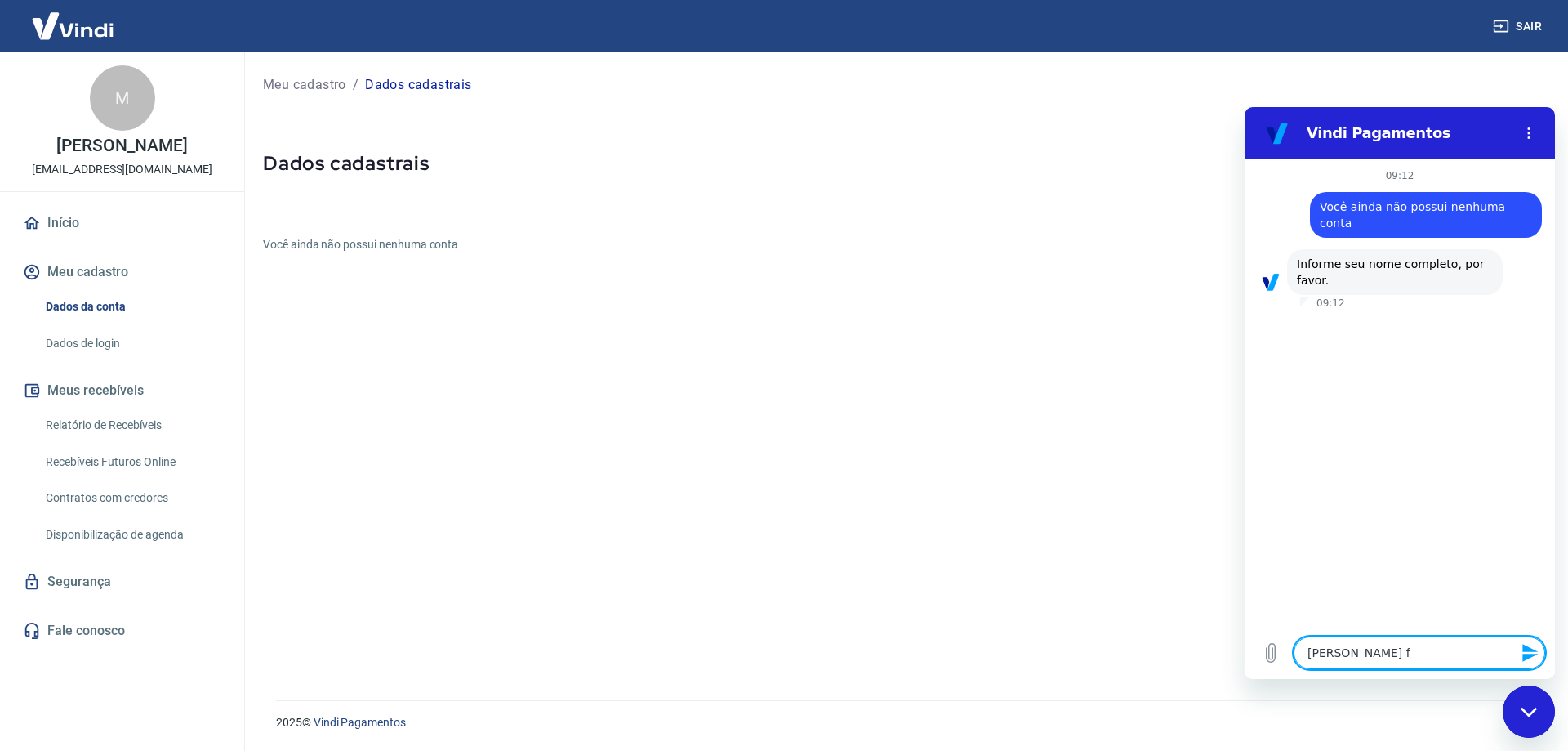
type textarea "[PERSON_NAME]"
type textarea "x"
type textarea "[PERSON_NAME]"
type textarea "x"
type textarea "letic"
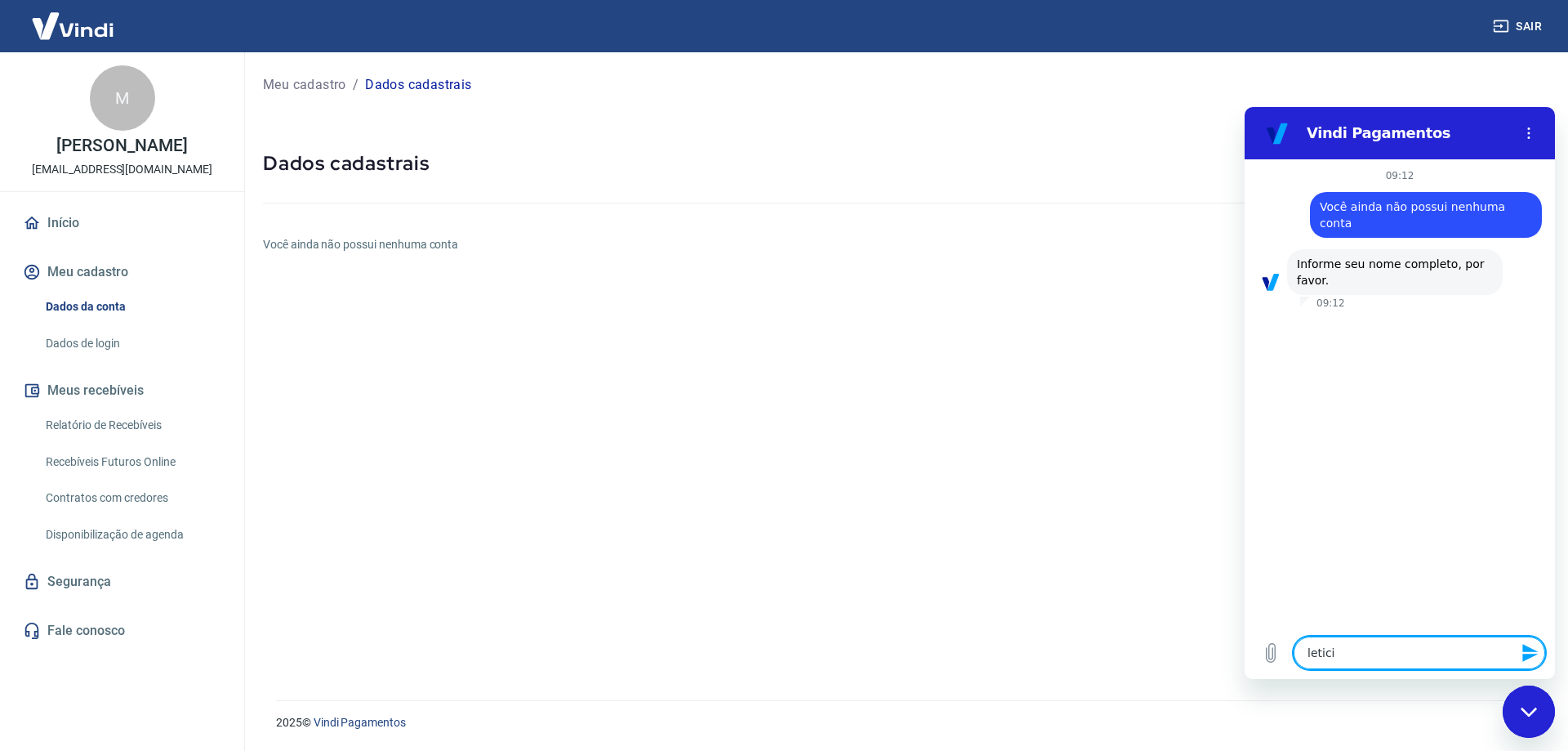
type textarea "x"
type textarea "leti"
type textarea "x"
type textarea "let"
type textarea "x"
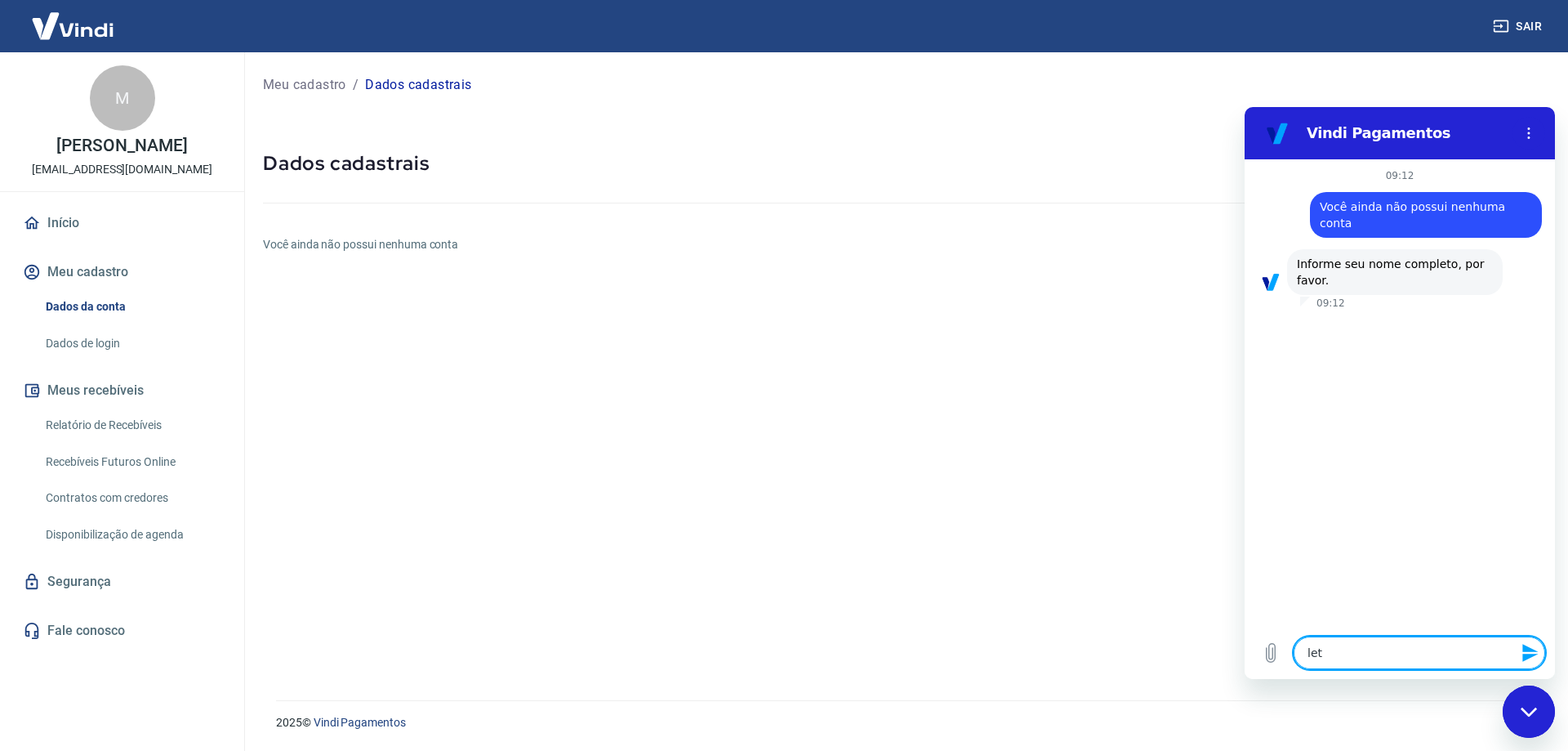
type textarea "le"
type textarea "x"
type textarea "l"
type textarea "x"
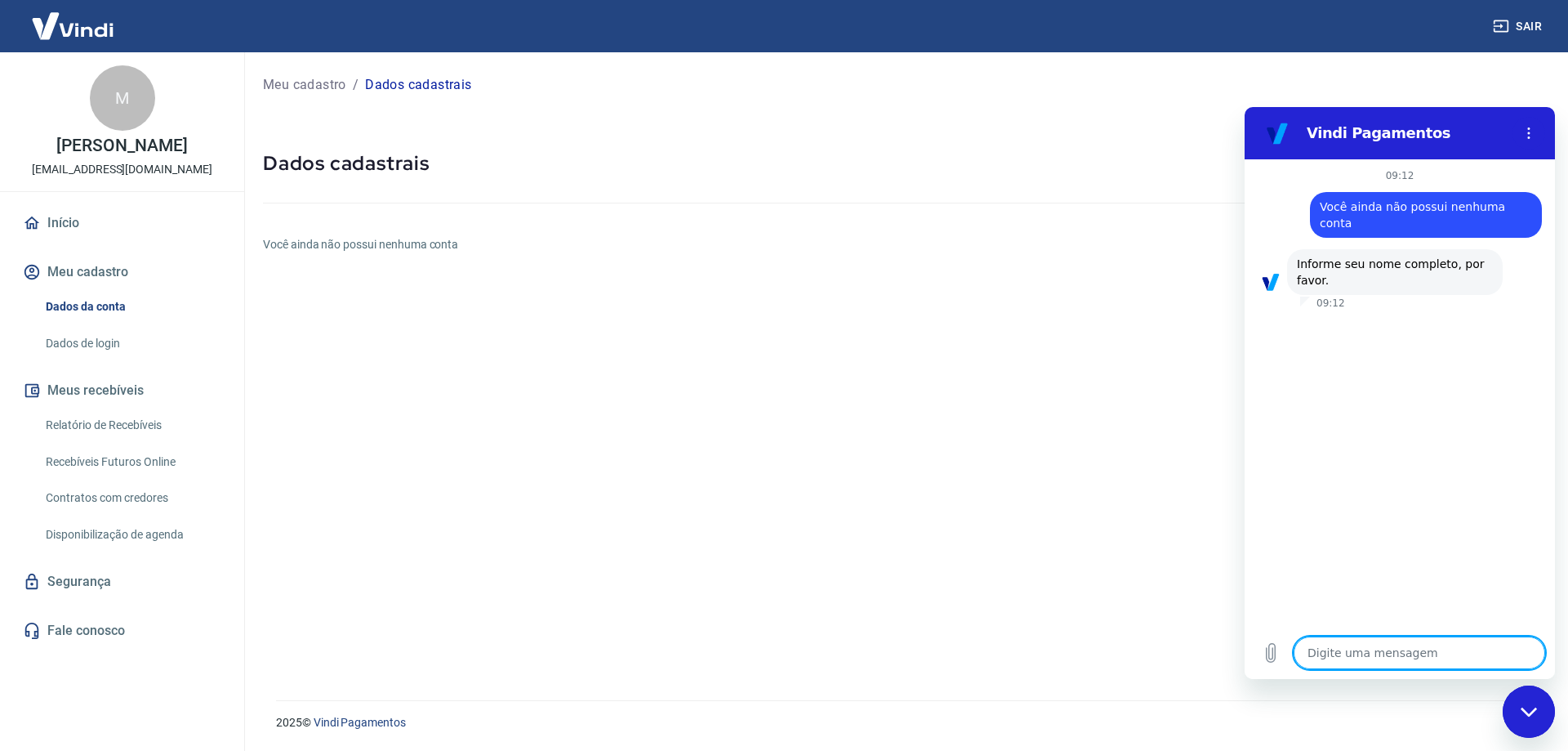
type textarea "m"
type textarea "x"
type textarea "ma"
type textarea "x"
type textarea "mar"
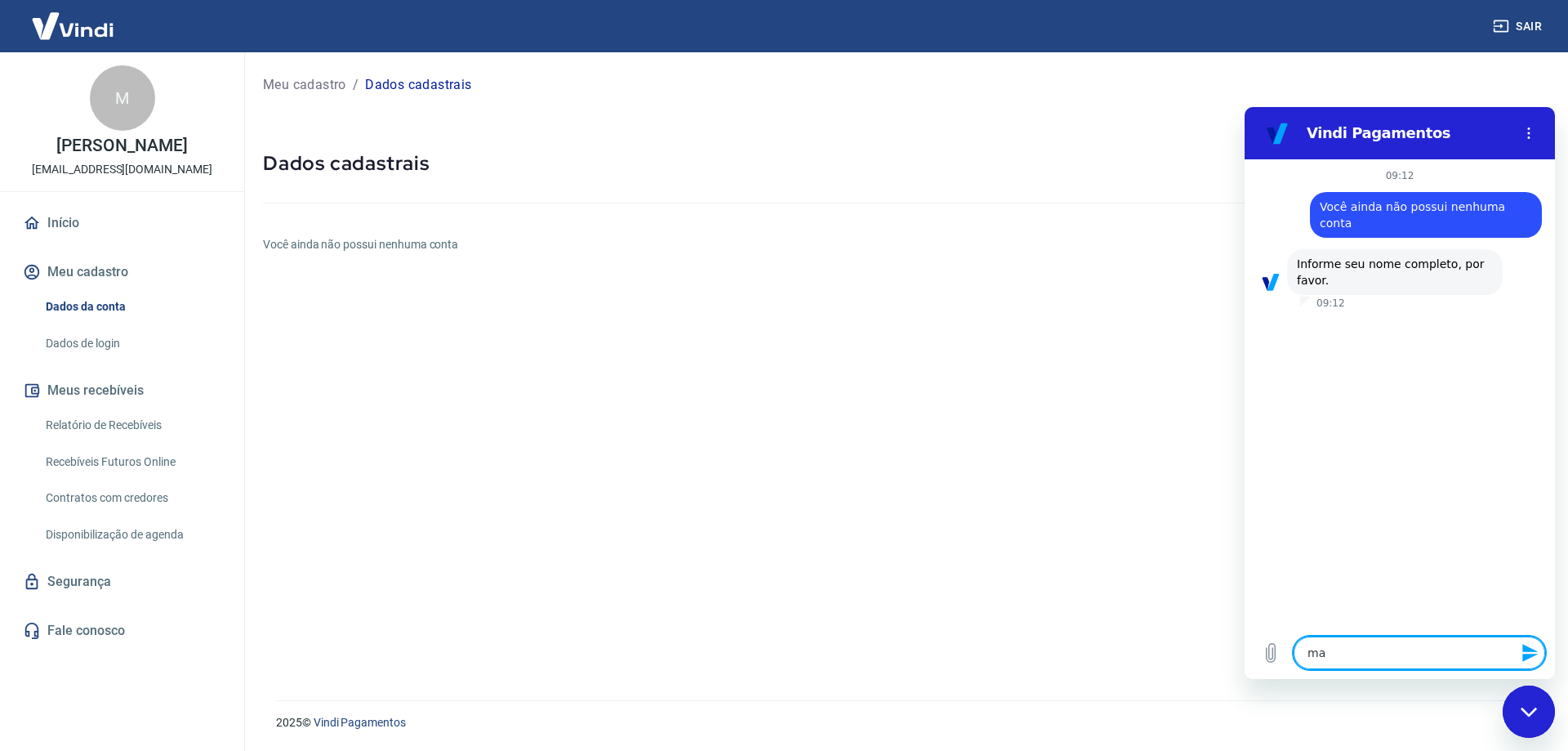
type textarea "x"
type textarea "marc"
type textarea "x"
type textarea "[PERSON_NAME]"
type textarea "x"
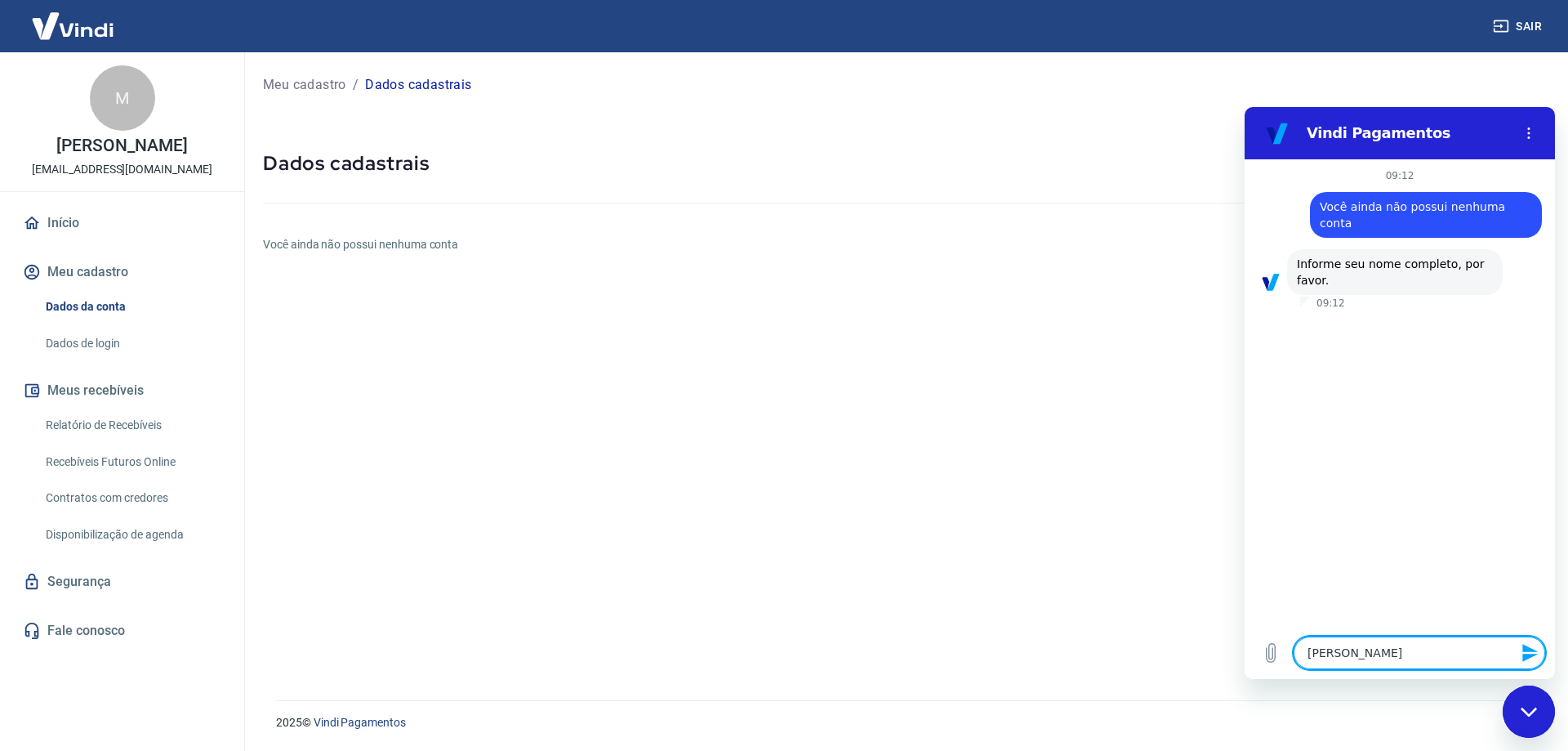
type textarea "[PERSON_NAME]"
type textarea "x"
type textarea "[PERSON_NAME]"
type textarea "x"
type textarea "[PERSON_NAME] f"
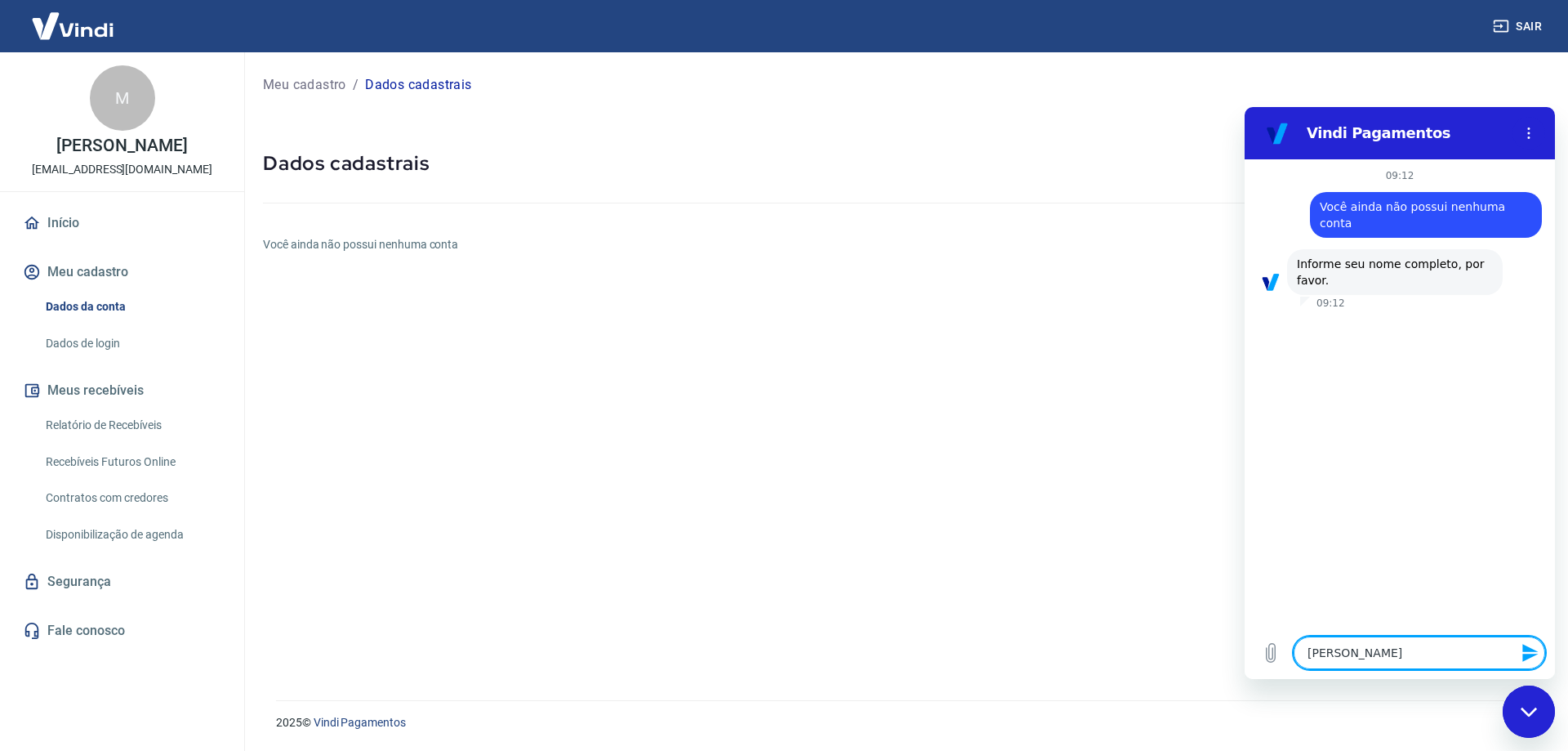
type textarea "x"
type textarea "[PERSON_NAME] fa"
type textarea "x"
type textarea "[PERSON_NAME] far"
type textarea "x"
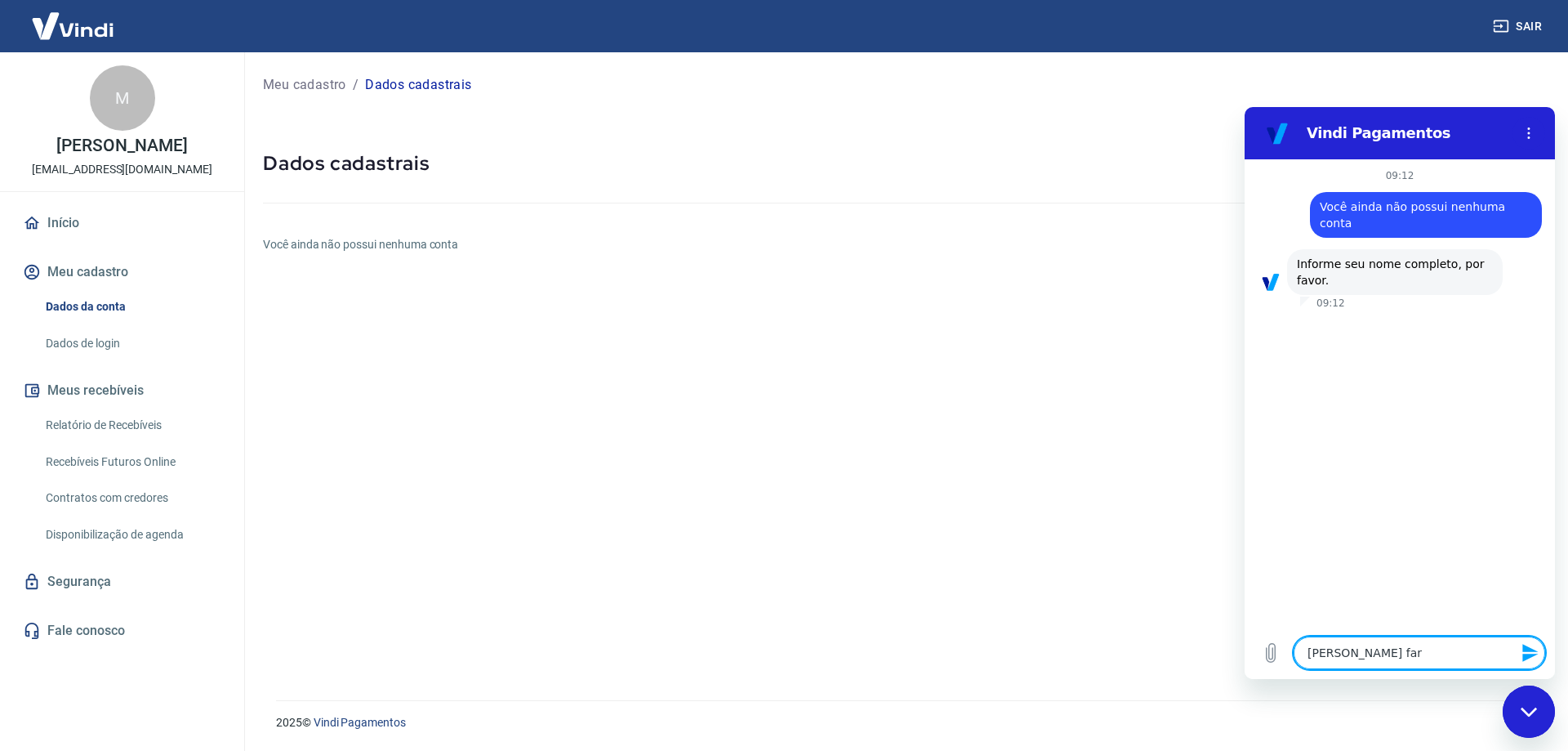
type textarea "[PERSON_NAME]"
type textarea "x"
type textarea "[PERSON_NAME]"
type textarea "x"
type textarea "[PERSON_NAME]"
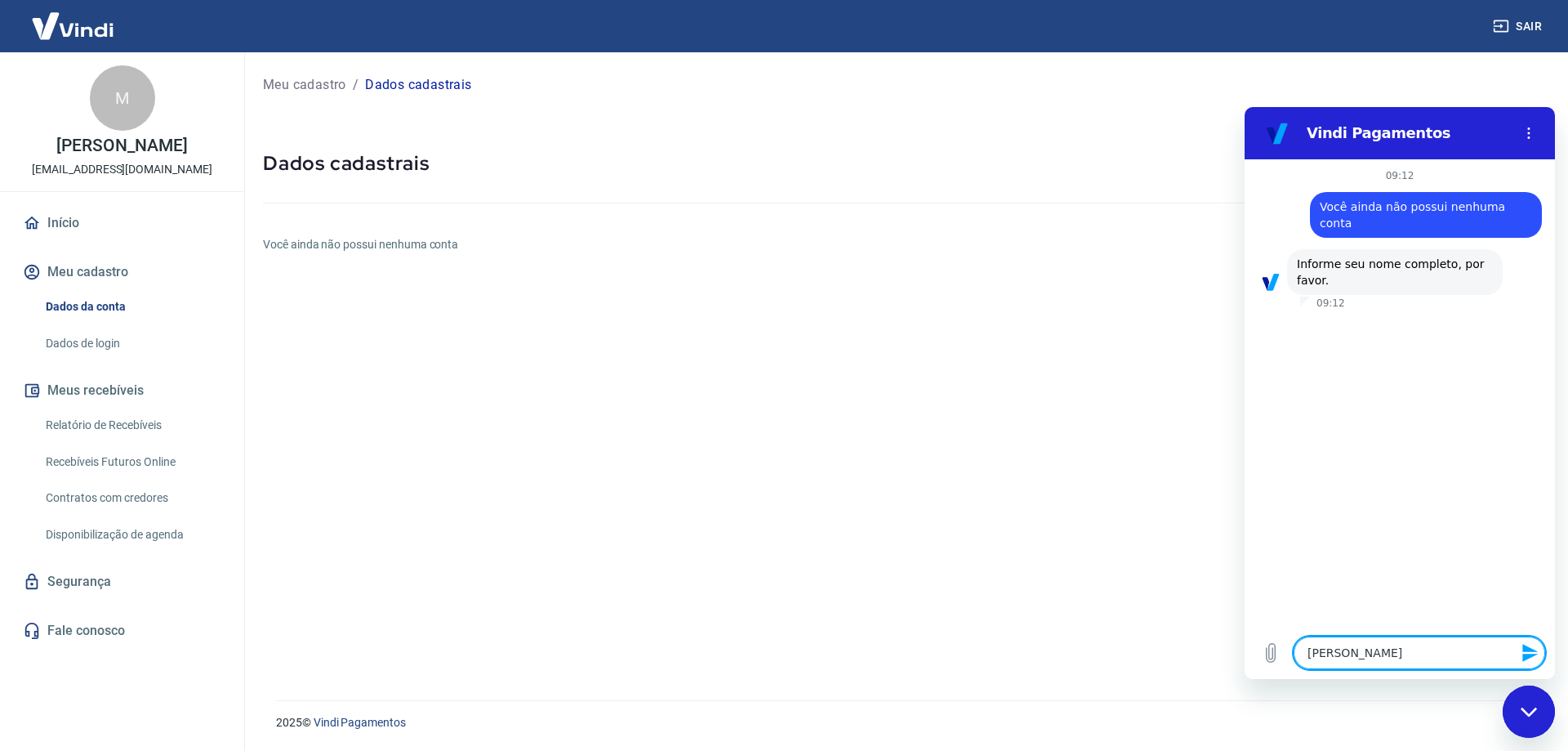
type textarea "x"
type textarea "[PERSON_NAME]"
type textarea "x"
type textarea "[PERSON_NAME] g"
type textarea "x"
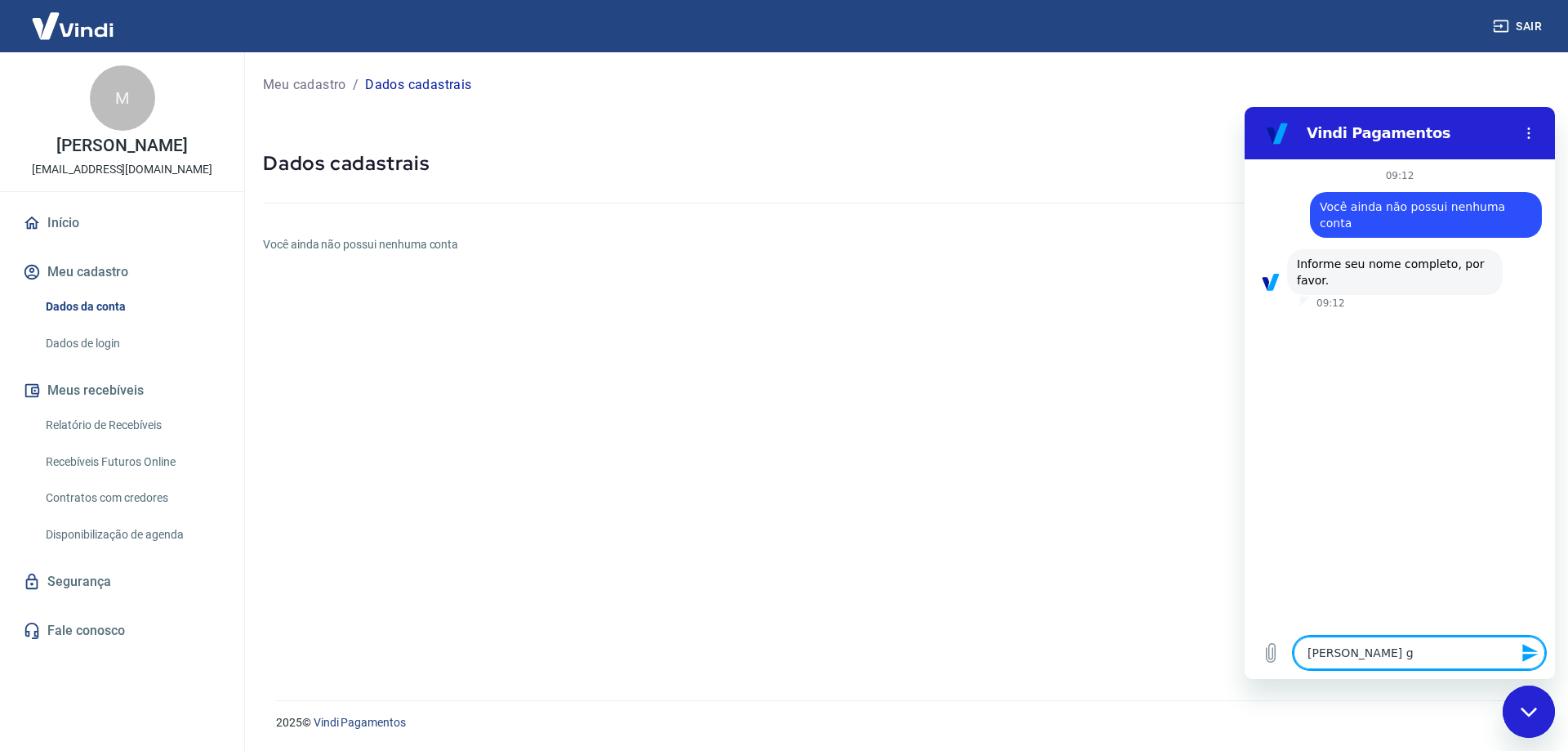
type textarea "[PERSON_NAME] go"
type textarea "x"
type textarea "[PERSON_NAME] gou"
type textarea "x"
type textarea "[PERSON_NAME]"
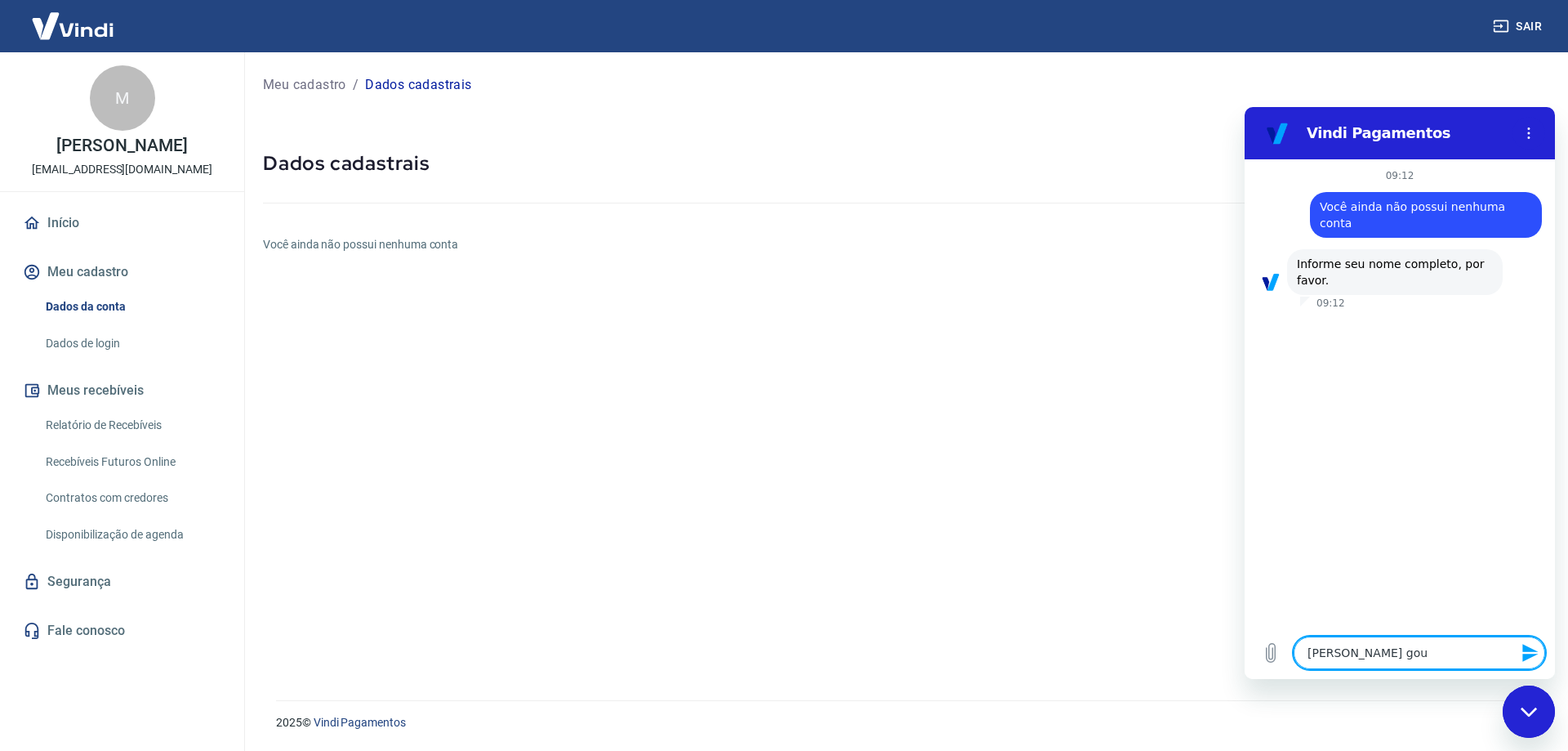
type textarea "x"
type textarea "[PERSON_NAME] [PERSON_NAME]"
type textarea "x"
type textarea "[PERSON_NAME] goular"
type textarea "x"
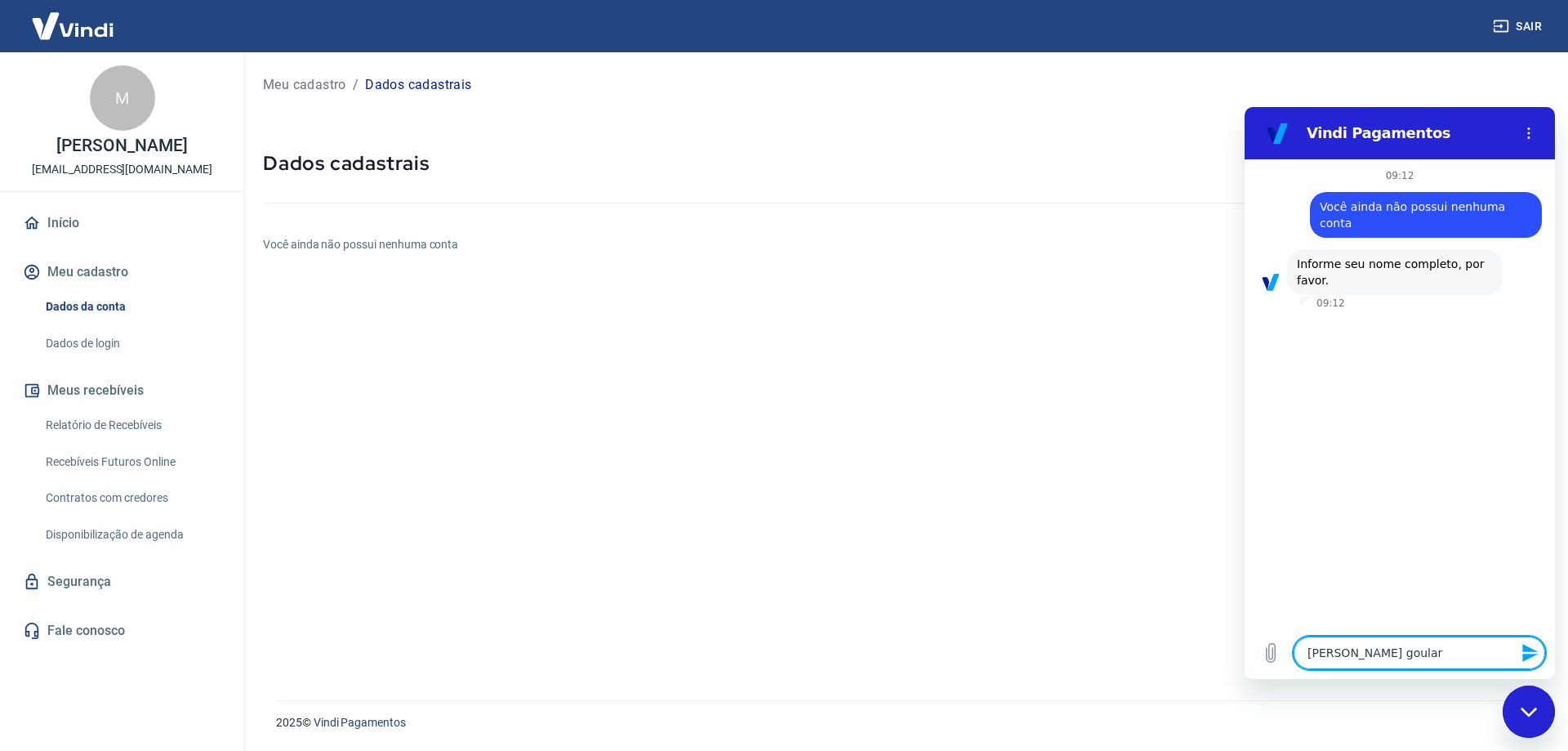
type textarea "[PERSON_NAME]"
type textarea "x"
type textarea "[PERSON_NAME]"
type textarea "x"
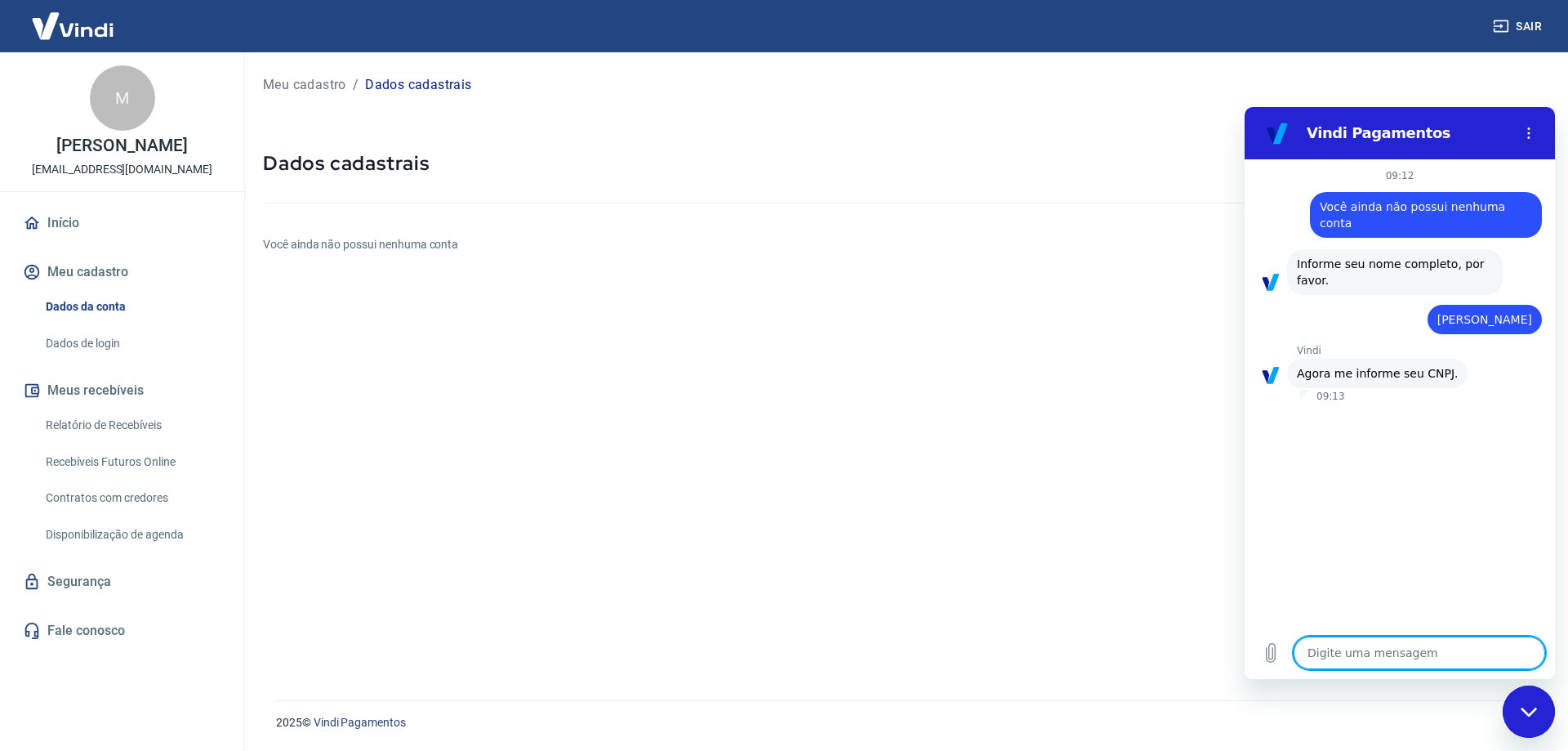
click at [1438, 636] on textarea at bounding box center [1419, 652] width 251 height 32
click at [1433, 647] on textarea at bounding box center [1419, 652] width 251 height 32
paste textarea "33446098000164"
type textarea "33446098000164"
type textarea "x"
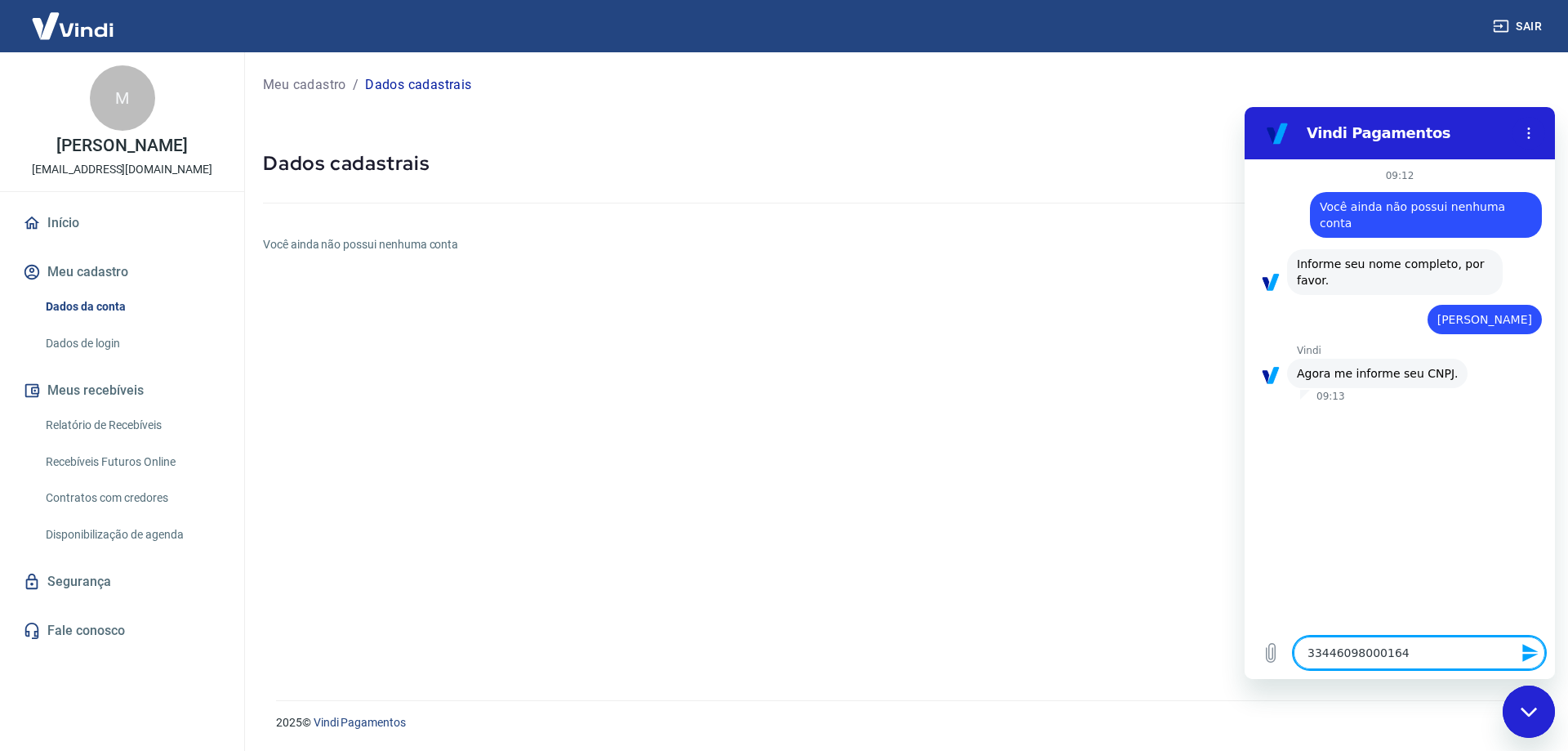
type textarea "33446098000164"
click at [1534, 647] on icon "Enviar mensagem" at bounding box center [1530, 652] width 20 height 20
type textarea "x"
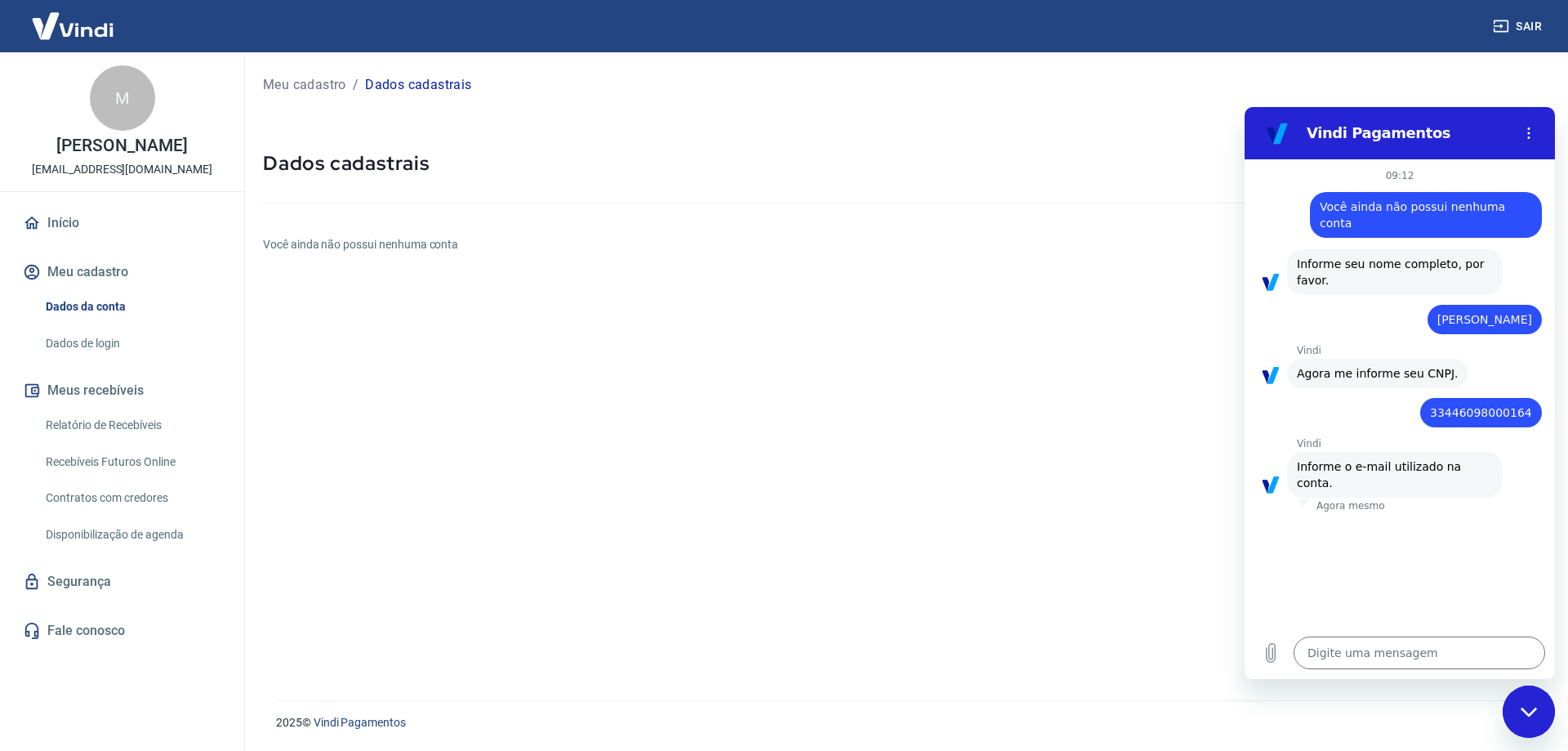
click at [428, 240] on h6 "Você ainda não possui nenhuma conta" at bounding box center [905, 245] width 1285 height 17
click at [428, 239] on h6 "Você ainda não possui nenhuma conta" at bounding box center [905, 245] width 1285 height 17
copy h6 "Você ainda não possui nenhuma conta"
click at [83, 348] on link "Dados de login" at bounding box center [132, 343] width 185 height 33
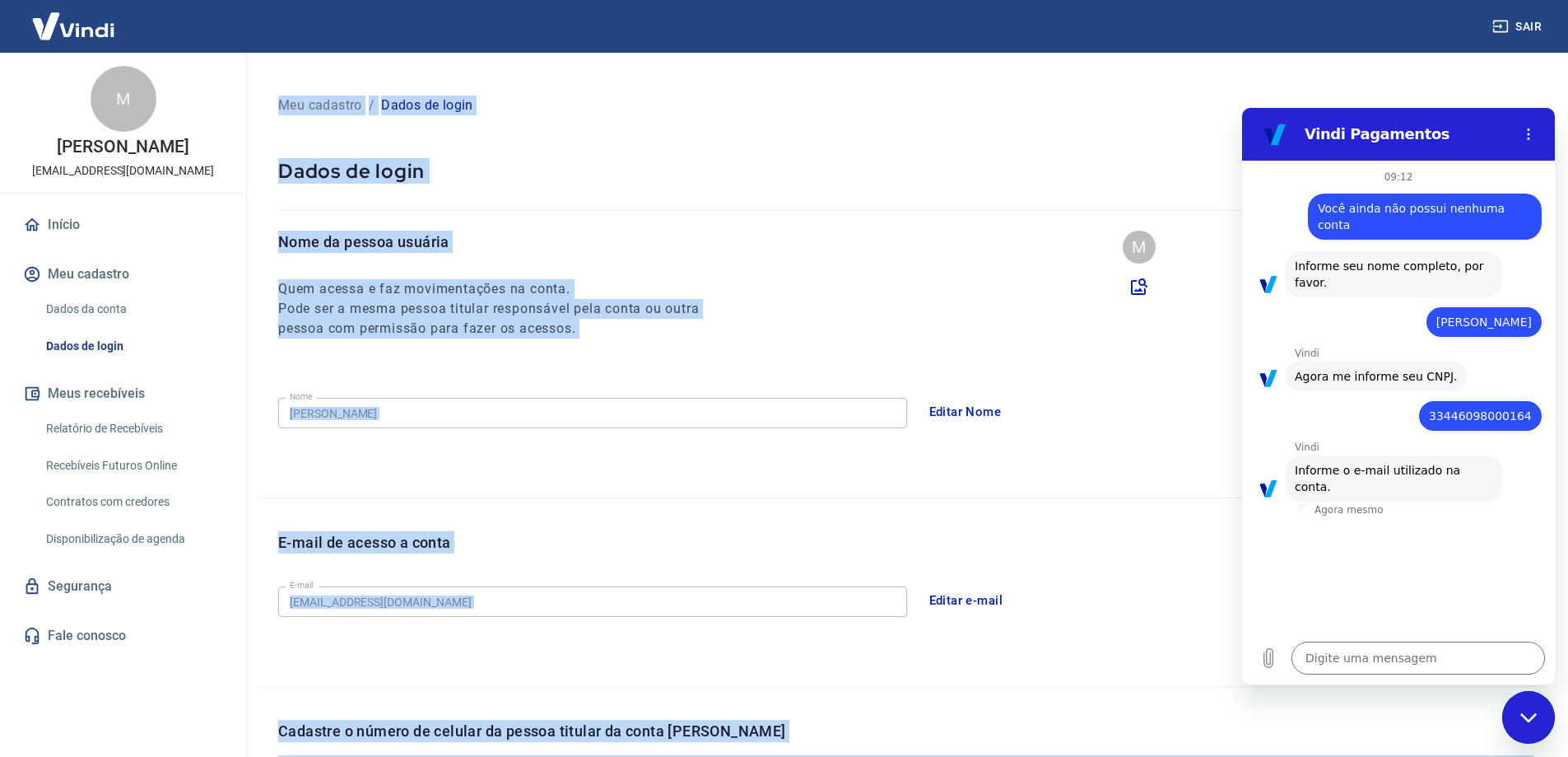
click at [782, 347] on div "Nome da pessoa usuária Quem acessa e faz movimentações na conta. Pode ser a mes…" at bounding box center [903, 363] width 1291 height 266
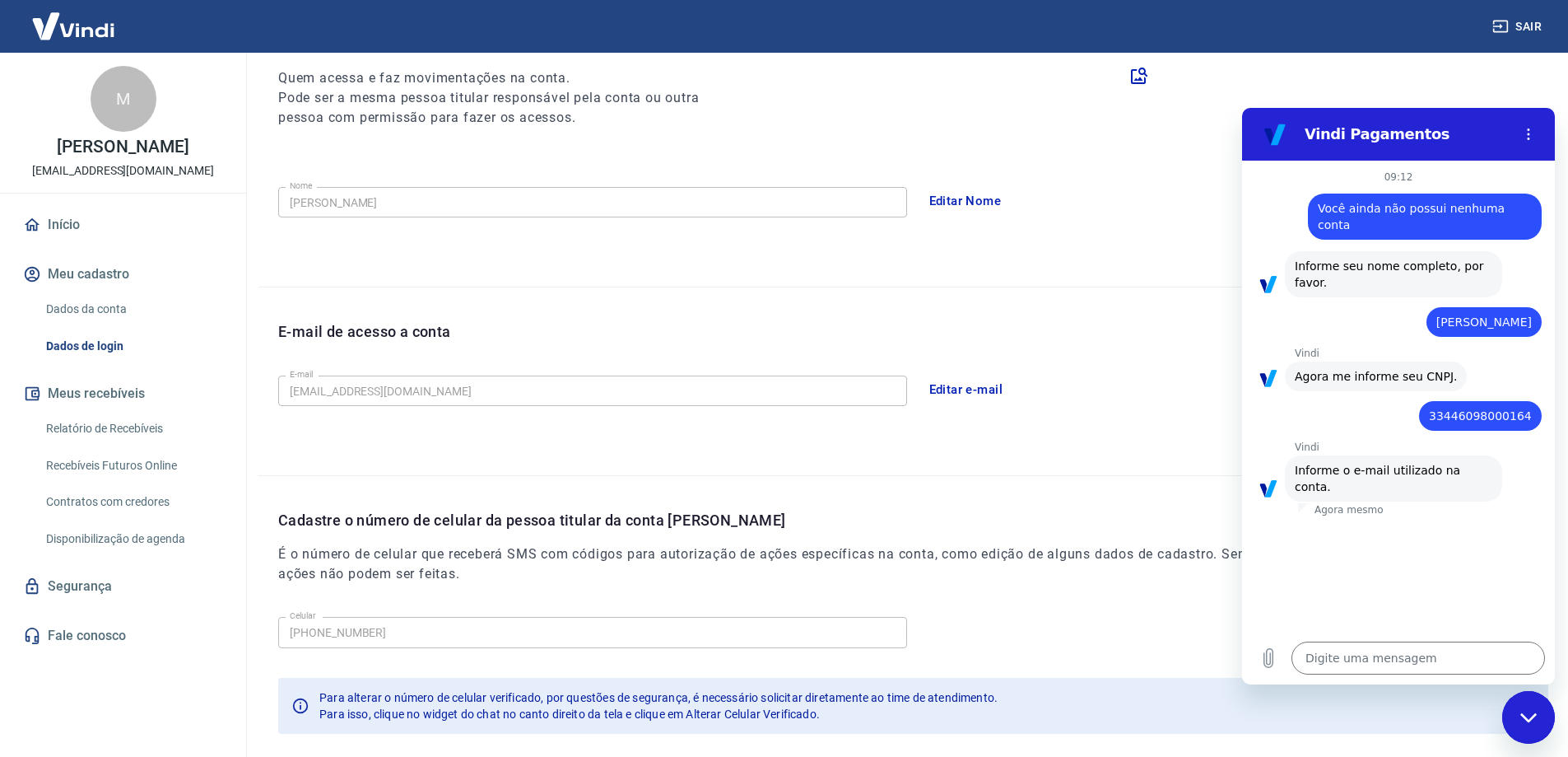
scroll to position [298, 0]
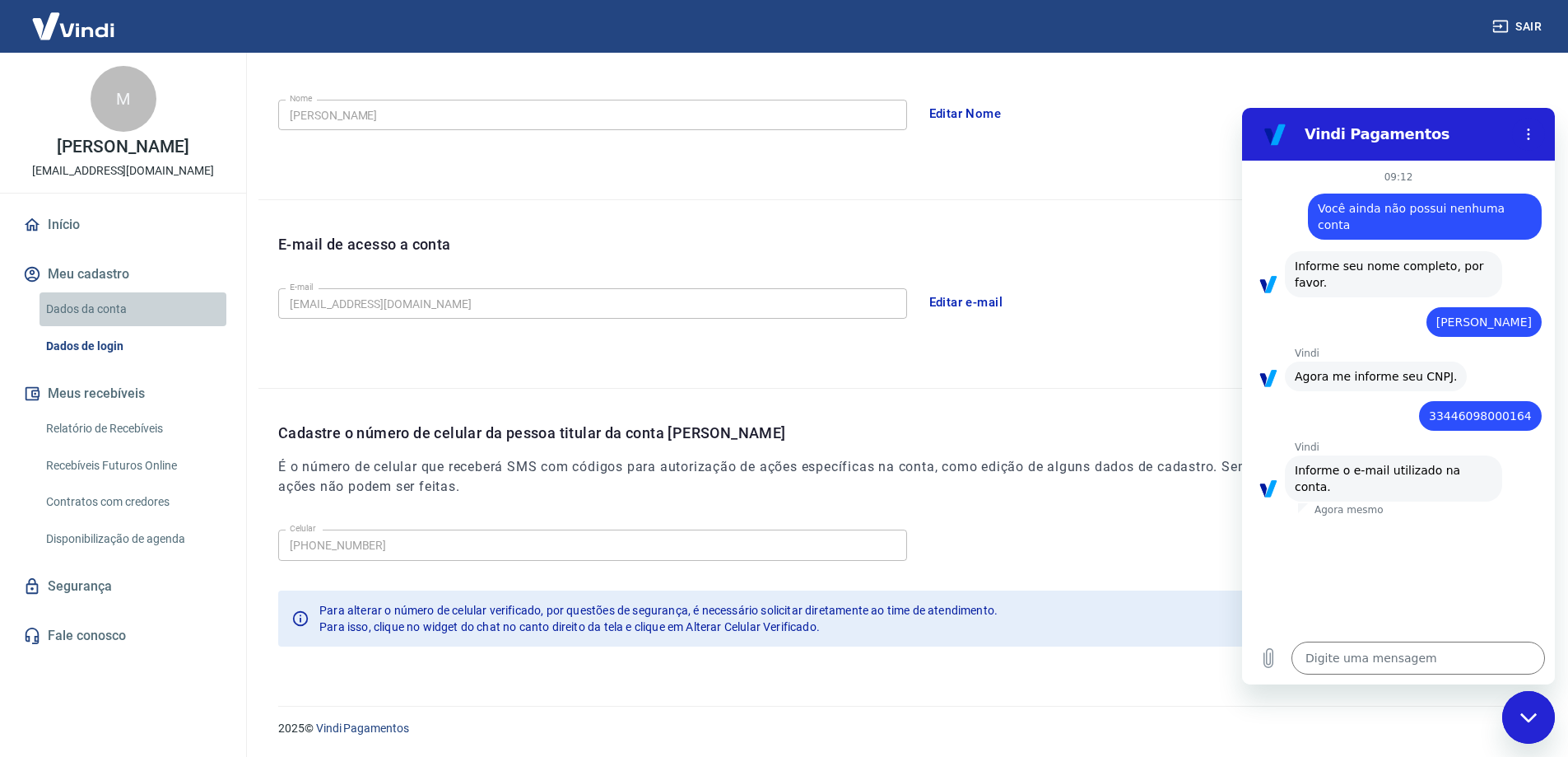
click at [74, 299] on link "Dados da conta" at bounding box center [133, 308] width 187 height 33
